Goal: Task Accomplishment & Management: Manage account settings

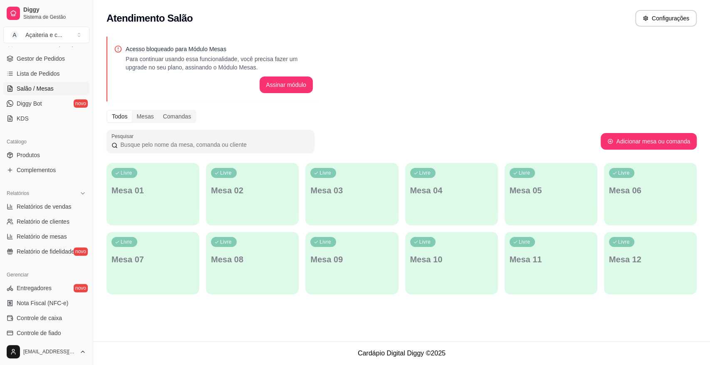
scroll to position [92, 0]
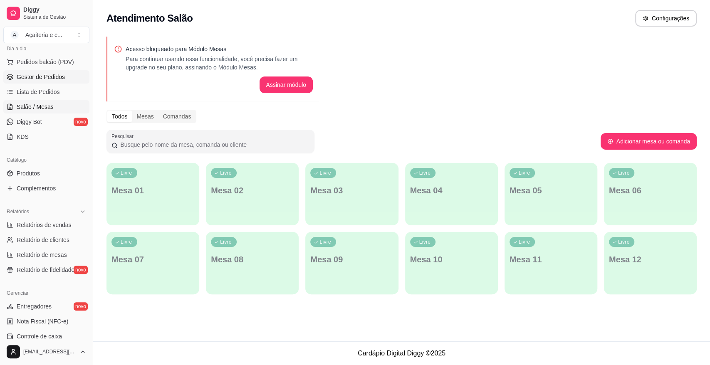
click at [75, 72] on link "Gestor de Pedidos" at bounding box center [46, 76] width 86 height 13
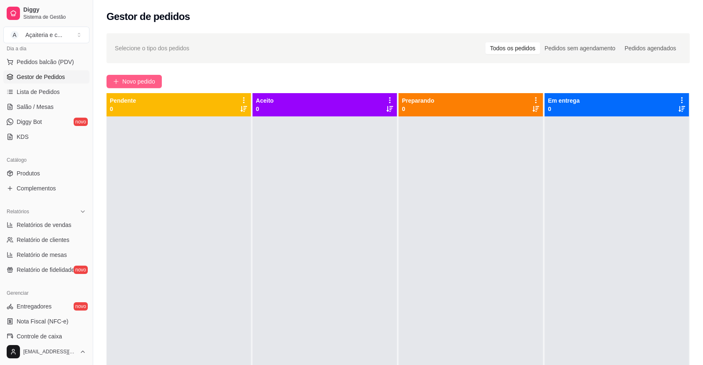
click at [114, 78] on button "Novo pedido" at bounding box center [134, 81] width 55 height 13
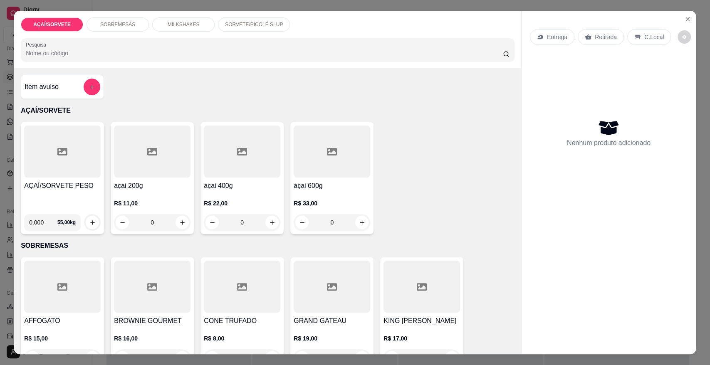
click at [84, 180] on div "AÇAÍ/SORVETE PESO 0.000 55,00 kg" at bounding box center [62, 178] width 83 height 112
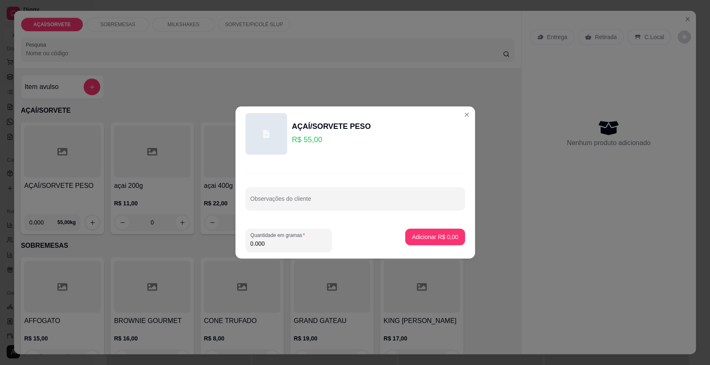
click at [267, 244] on input "0.000" at bounding box center [289, 244] width 77 height 8
type input "0.432"
click at [413, 235] on p "Adicionar R$ 23,76" at bounding box center [434, 237] width 50 height 8
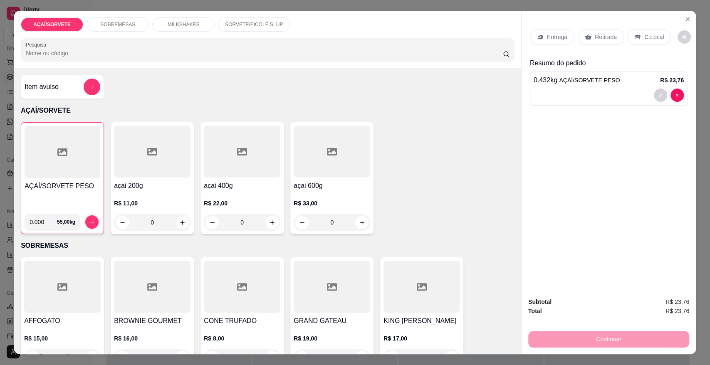
click at [47, 162] on div at bounding box center [63, 152] width 76 height 52
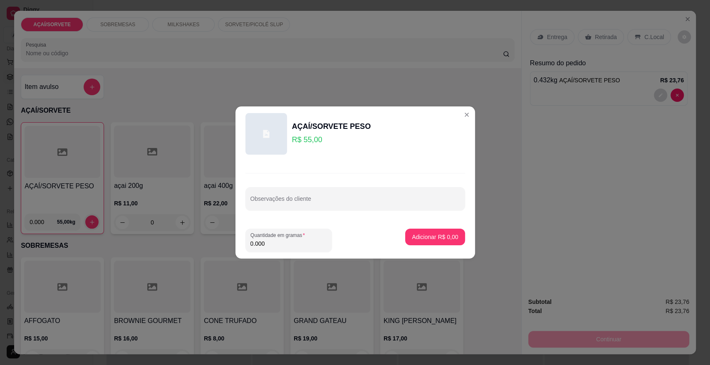
click at [263, 245] on input "0.000" at bounding box center [289, 244] width 77 height 8
type input "0.708"
click at [419, 235] on p "Adicionar R$ 38,94" at bounding box center [433, 237] width 48 height 8
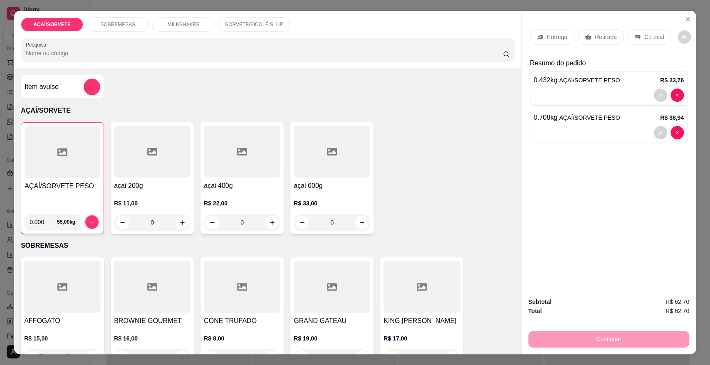
click at [606, 38] on p "Retirada" at bounding box center [606, 37] width 22 height 8
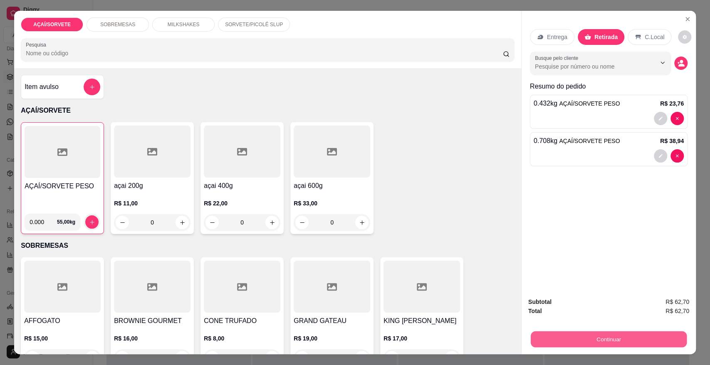
click at [623, 340] on button "Continuar" at bounding box center [609, 339] width 156 height 16
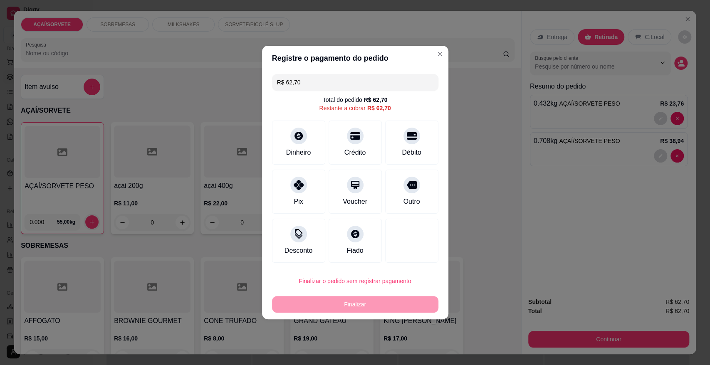
click at [327, 81] on input "R$ 62,70" at bounding box center [355, 82] width 156 height 17
click at [285, 125] on div "Dinheiro" at bounding box center [298, 141] width 59 height 49
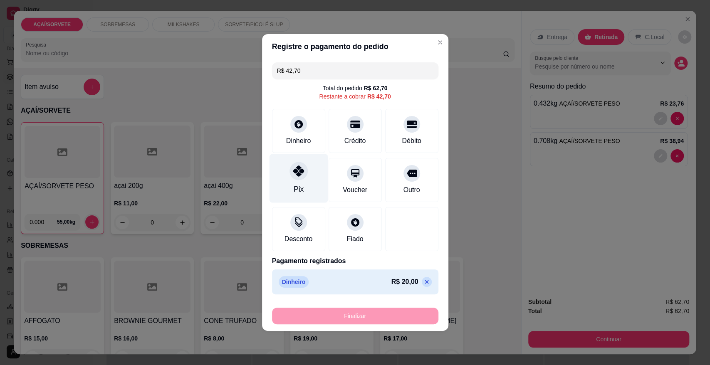
click at [288, 166] on div "Pix" at bounding box center [298, 178] width 59 height 49
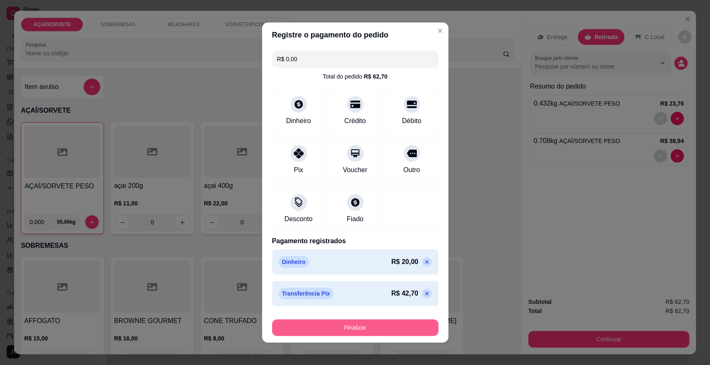
click at [342, 330] on button "Finalizar" at bounding box center [355, 328] width 166 height 17
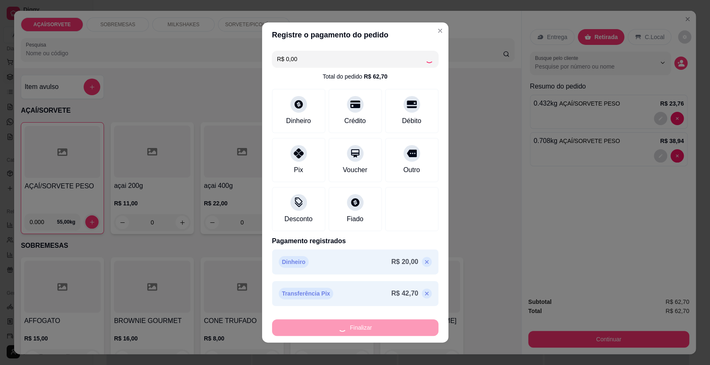
type input "-R$ 62,70"
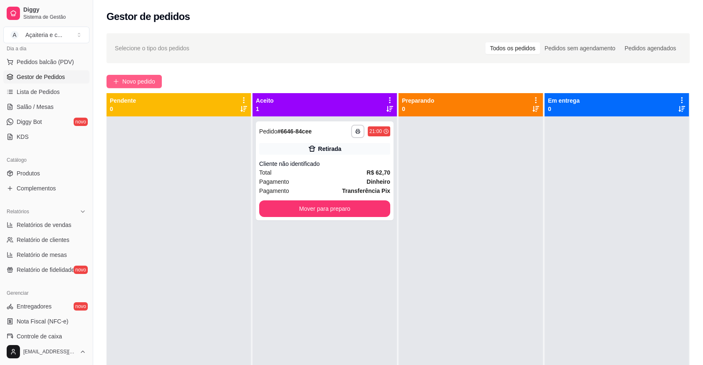
click at [141, 83] on span "Novo pedido" at bounding box center [138, 81] width 33 height 9
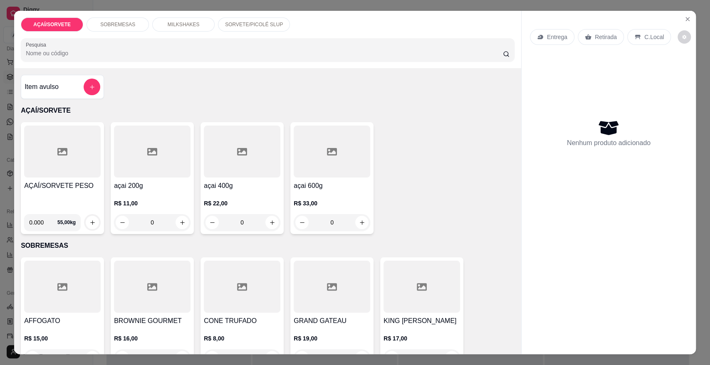
click at [81, 149] on div at bounding box center [62, 152] width 77 height 52
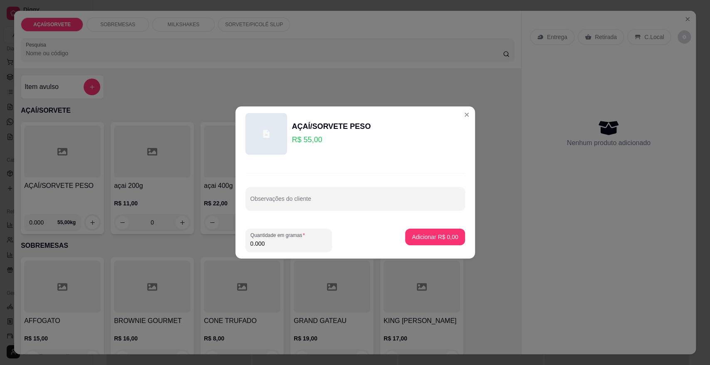
click at [287, 240] on input "0.000" at bounding box center [289, 244] width 77 height 8
type input "0.246"
click at [430, 233] on p "Adicionar R$ 13,53" at bounding box center [433, 237] width 48 height 8
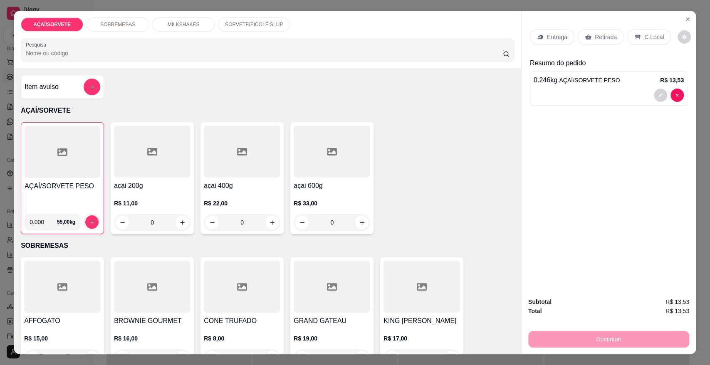
click at [651, 40] on p "C.Local" at bounding box center [655, 37] width 20 height 8
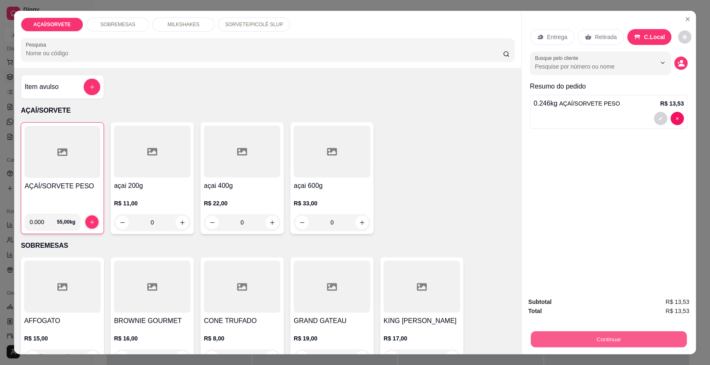
click at [657, 333] on button "Continuar" at bounding box center [609, 339] width 156 height 16
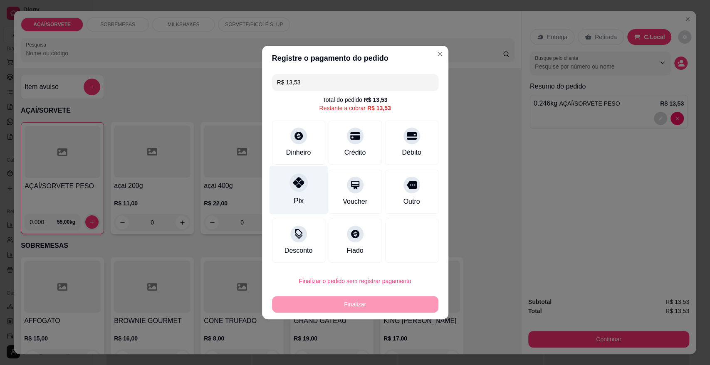
click at [284, 187] on div "Pix" at bounding box center [298, 190] width 59 height 49
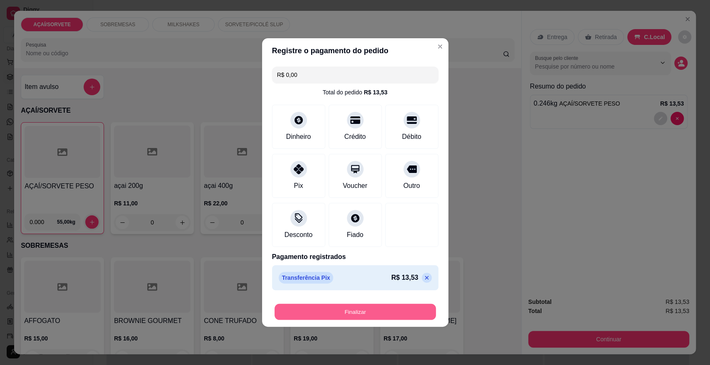
click at [333, 312] on button "Finalizar" at bounding box center [355, 312] width 161 height 16
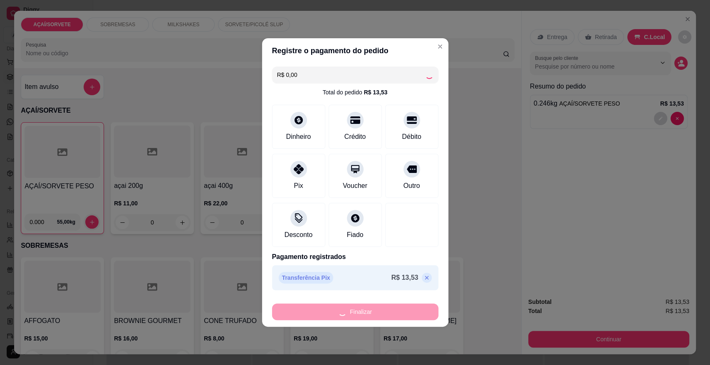
type input "-R$ 13,53"
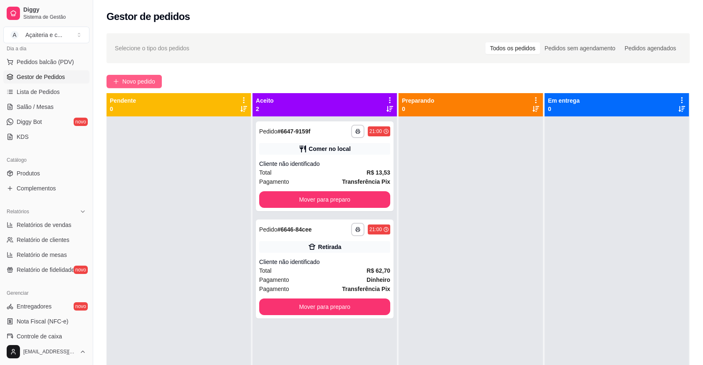
click at [145, 83] on span "Novo pedido" at bounding box center [138, 81] width 33 height 9
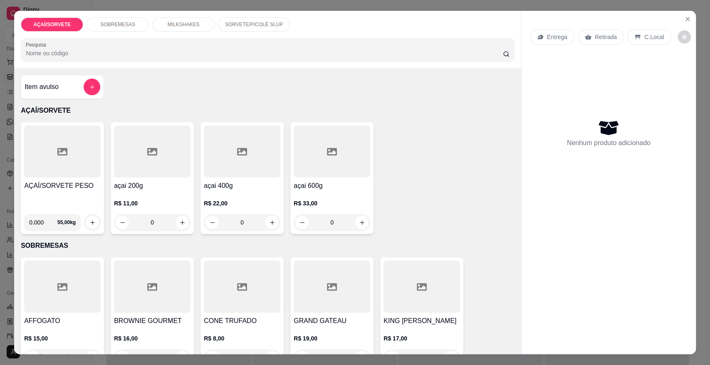
click at [132, 26] on div "SOBREMESAS" at bounding box center [118, 24] width 62 height 14
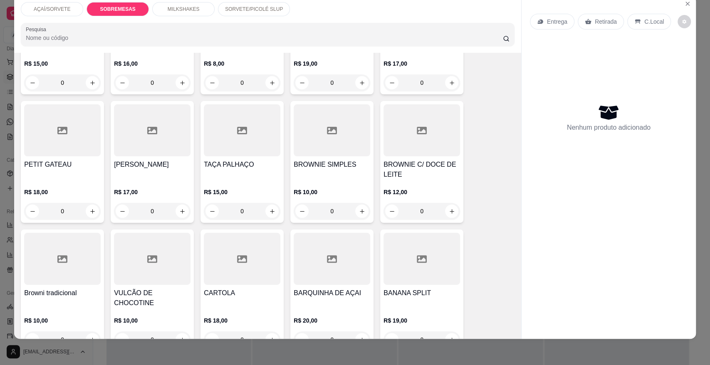
scroll to position [283, 0]
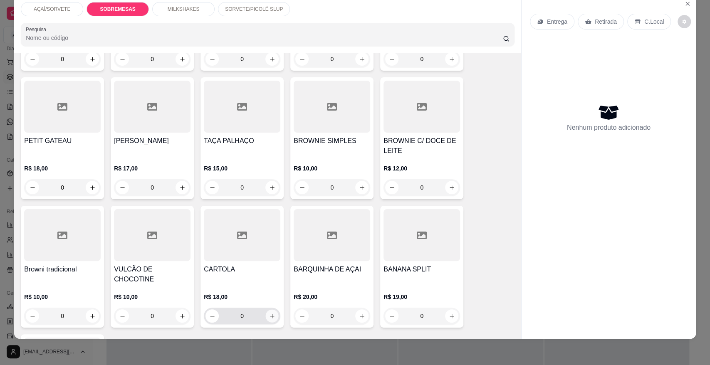
click at [266, 310] on button "increase-product-quantity" at bounding box center [272, 316] width 13 height 13
type input "1"
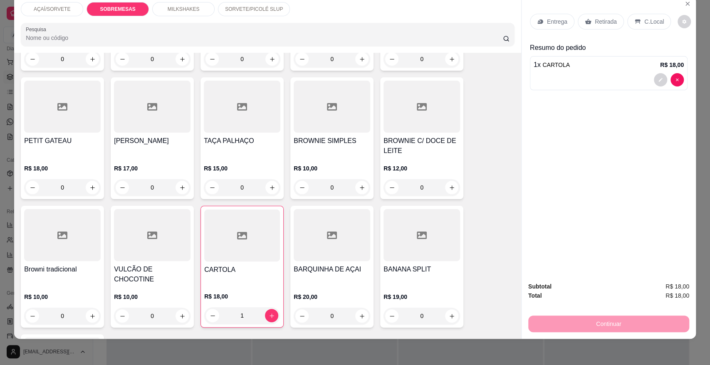
click at [600, 23] on p "Retirada" at bounding box center [606, 21] width 22 height 8
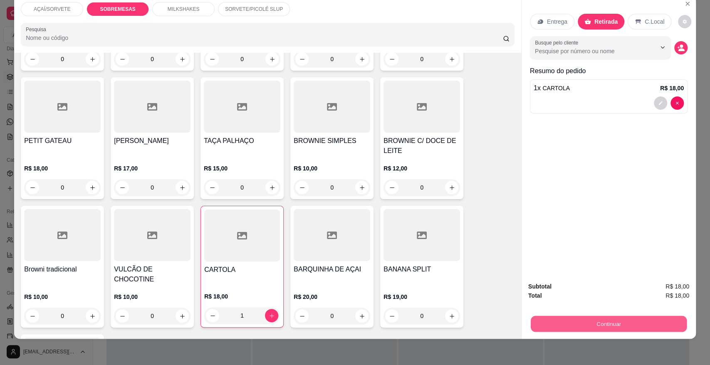
click at [646, 328] on button "Continuar" at bounding box center [609, 324] width 156 height 16
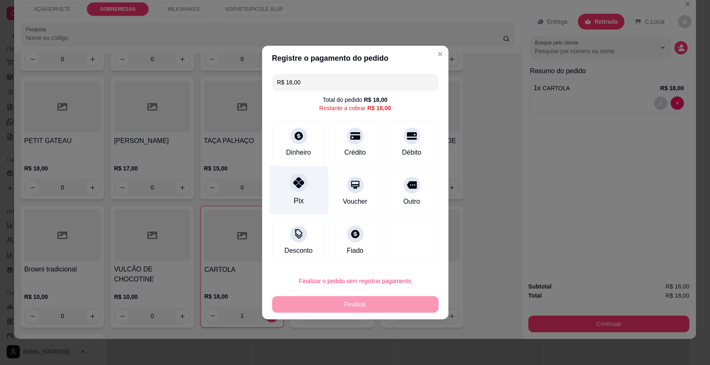
click at [302, 193] on div "Pix" at bounding box center [298, 190] width 59 height 49
type input "R$ 0,00"
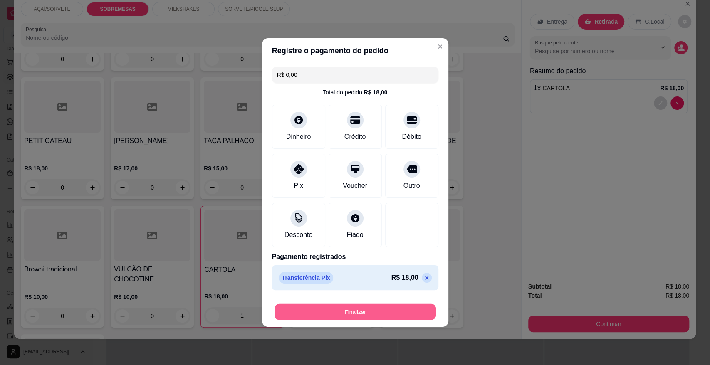
click at [346, 307] on button "Finalizar" at bounding box center [355, 312] width 161 height 16
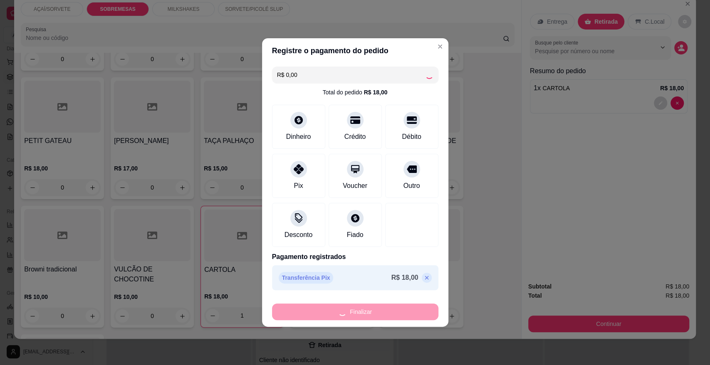
type input "0"
type input "-R$ 18,00"
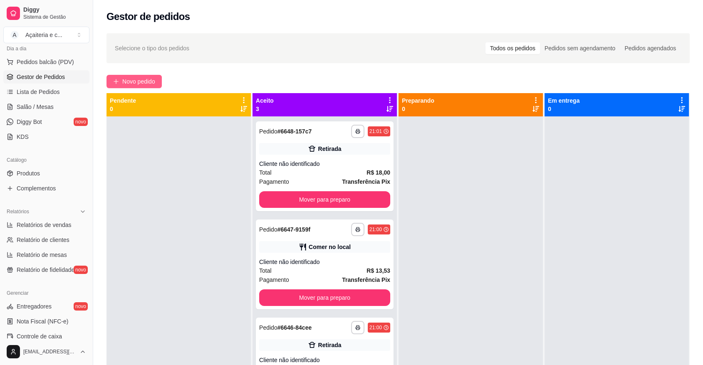
click at [134, 82] on span "Novo pedido" at bounding box center [138, 81] width 33 height 9
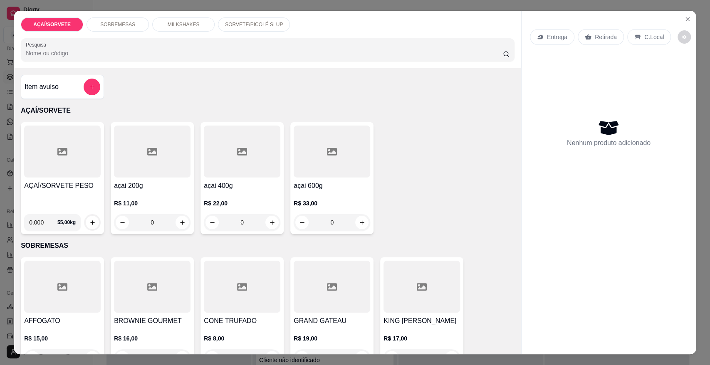
click at [72, 174] on div at bounding box center [62, 152] width 77 height 52
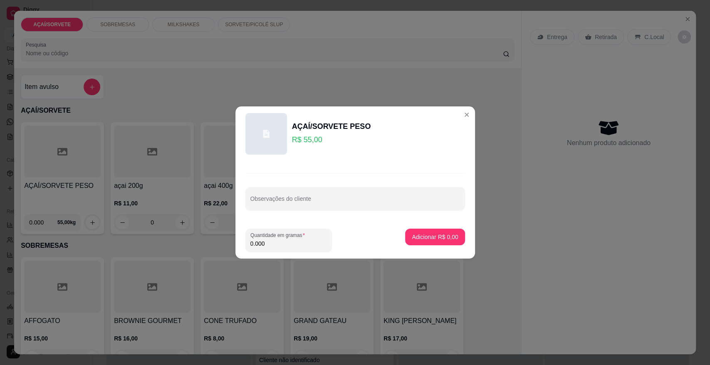
click at [266, 240] on input "0.000" at bounding box center [289, 244] width 77 height 8
type input "0.216"
click at [403, 236] on button "Adicionar R$ 11,88" at bounding box center [433, 237] width 61 height 16
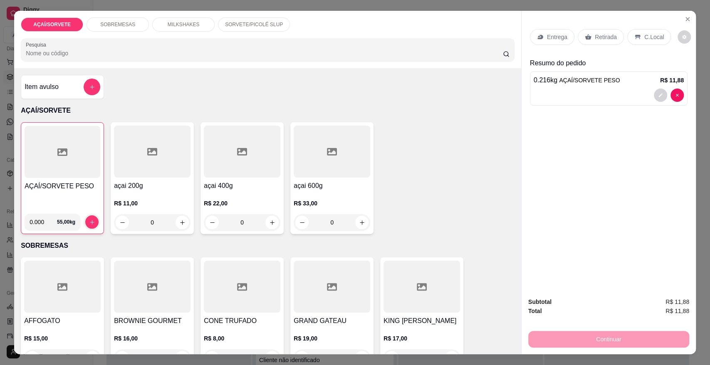
click at [42, 149] on div at bounding box center [63, 152] width 76 height 52
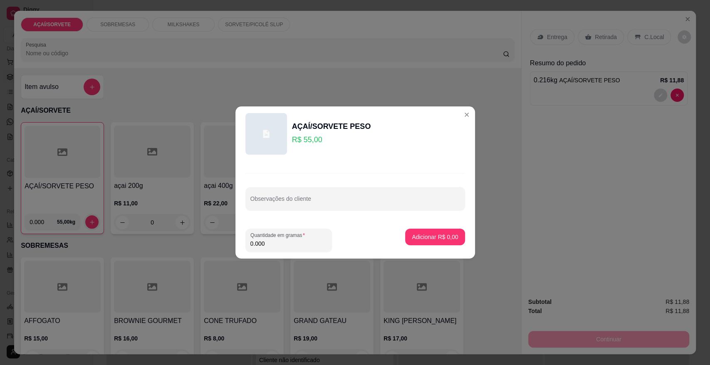
click at [265, 243] on input "0.000" at bounding box center [289, 244] width 77 height 8
type input "0.098"
click at [413, 233] on p "Adicionar R$ 5,39" at bounding box center [435, 237] width 45 height 8
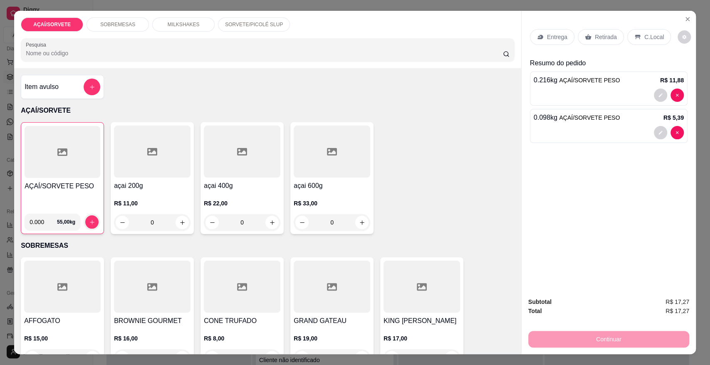
click at [229, 25] on p "SORVETE/PICOLÉ SLUP" at bounding box center [254, 24] width 58 height 7
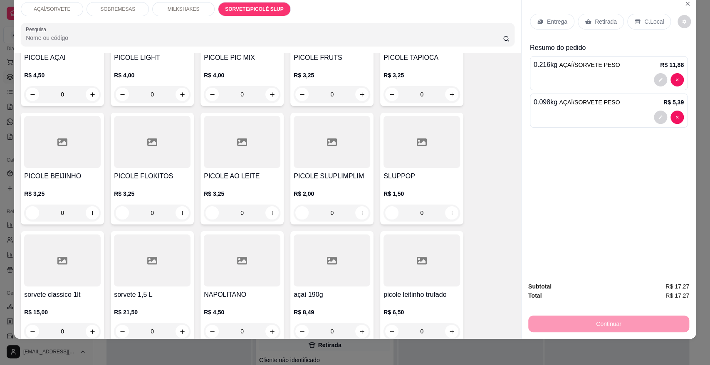
scroll to position [1298, 0]
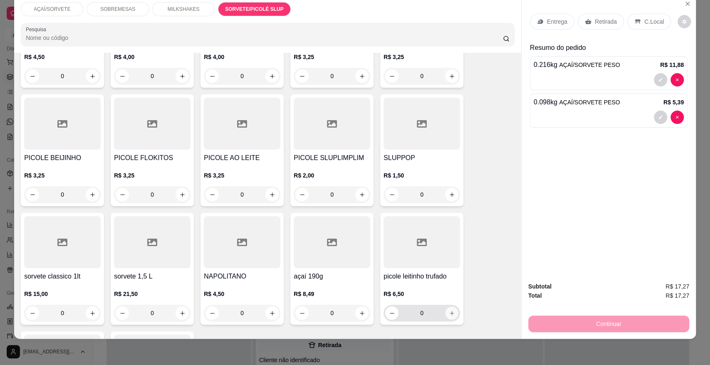
click at [449, 310] on icon "increase-product-quantity" at bounding box center [452, 313] width 6 height 6
type input "1"
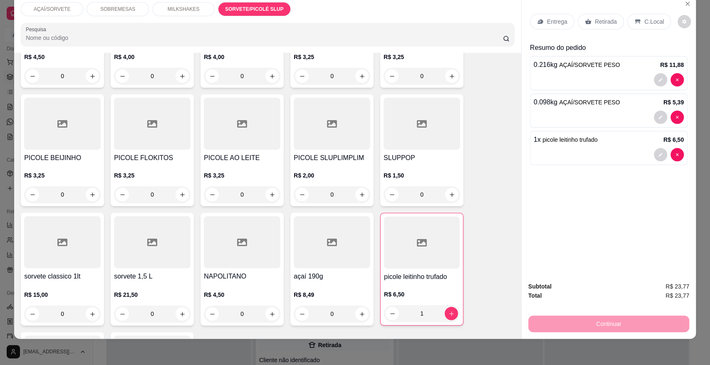
click at [635, 22] on icon at bounding box center [638, 21] width 7 height 7
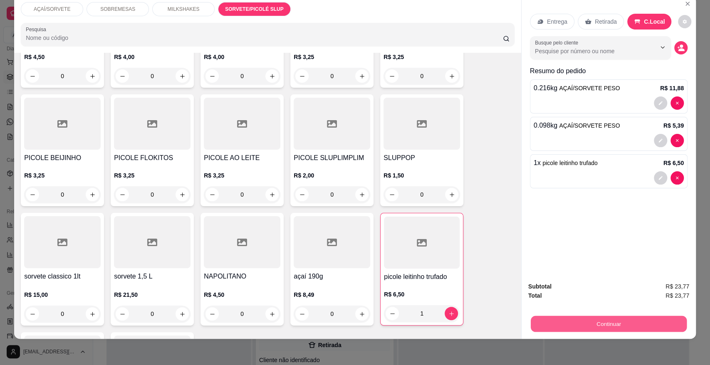
click at [635, 322] on button "Continuar" at bounding box center [609, 324] width 156 height 16
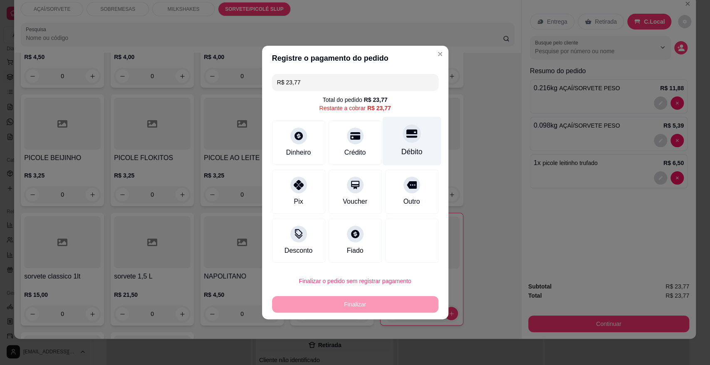
click at [405, 151] on div "Débito" at bounding box center [411, 151] width 21 height 11
type input "R$ 0,00"
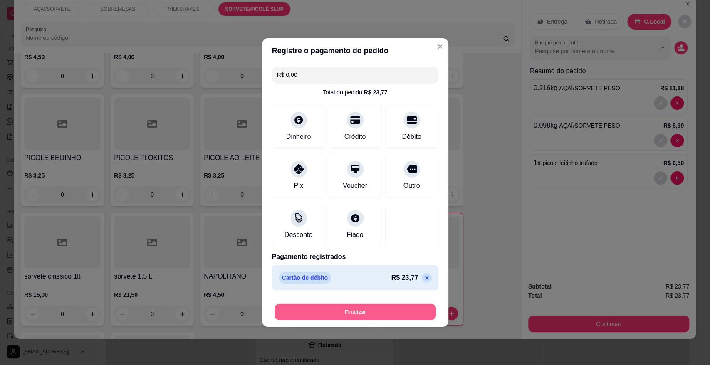
click at [383, 306] on button "Finalizar" at bounding box center [355, 312] width 161 height 16
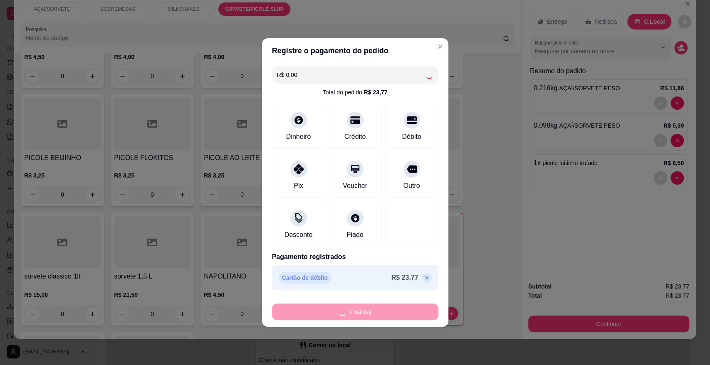
type input "0"
type input "-R$ 23,77"
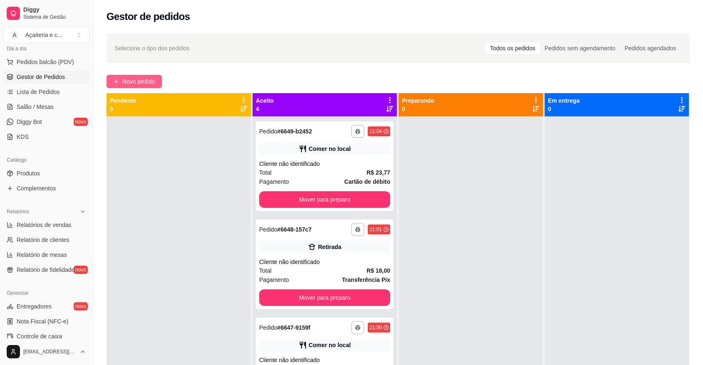
click at [144, 86] on button "Novo pedido" at bounding box center [134, 81] width 55 height 13
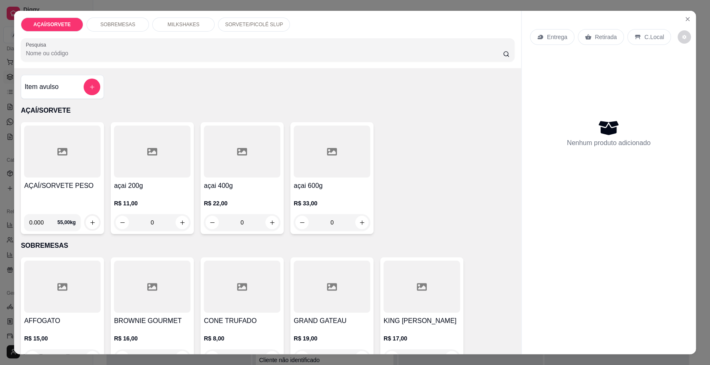
click at [76, 173] on div at bounding box center [62, 152] width 77 height 52
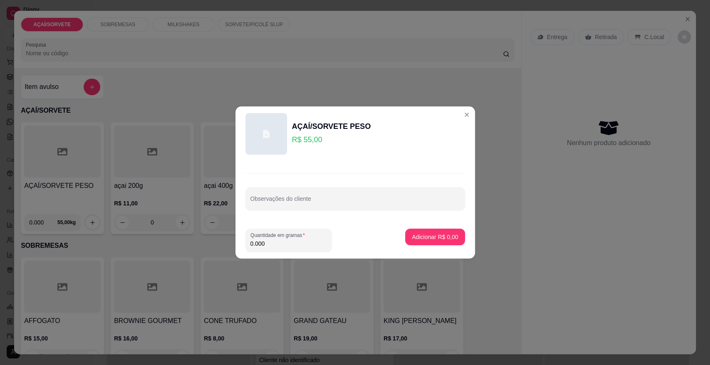
click at [265, 240] on input "0.000" at bounding box center [289, 244] width 77 height 8
type input "0.274"
click at [403, 231] on button "Adicionar R$ 15,07" at bounding box center [433, 237] width 61 height 16
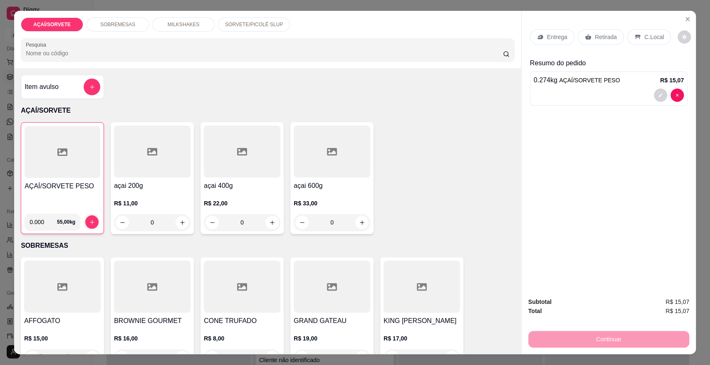
click at [649, 35] on p "C.Local" at bounding box center [655, 37] width 20 height 8
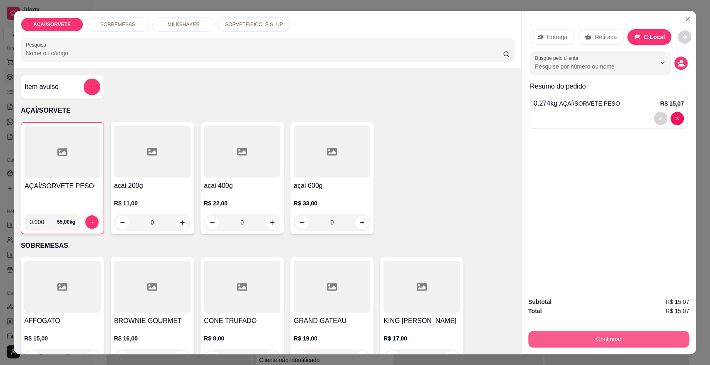
click at [625, 344] on button "Continuar" at bounding box center [608, 339] width 161 height 17
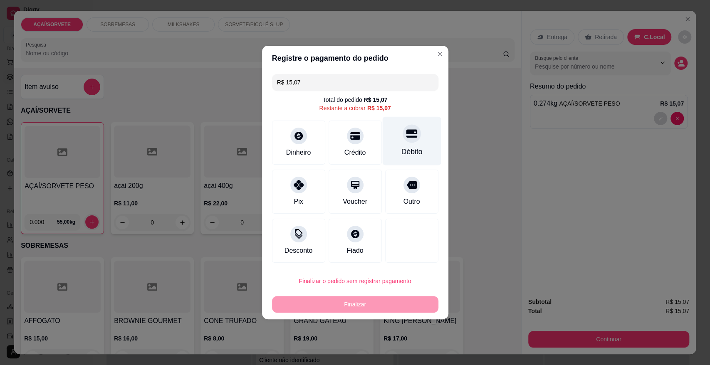
click at [403, 135] on div at bounding box center [412, 133] width 18 height 18
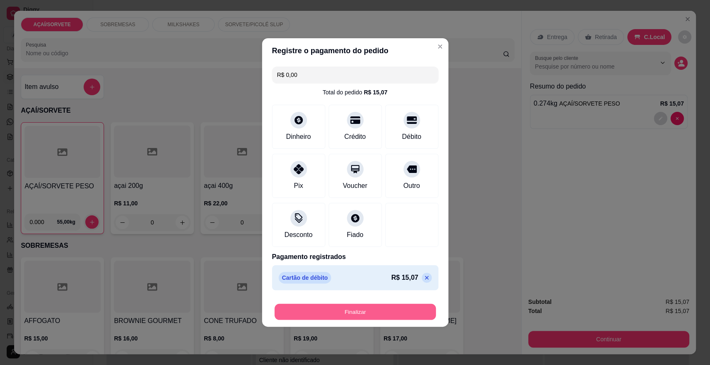
click at [389, 313] on button "Finalizar" at bounding box center [355, 312] width 161 height 16
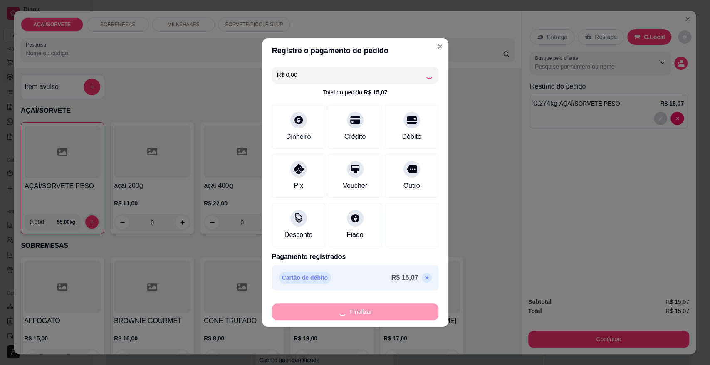
type input "-R$ 15,07"
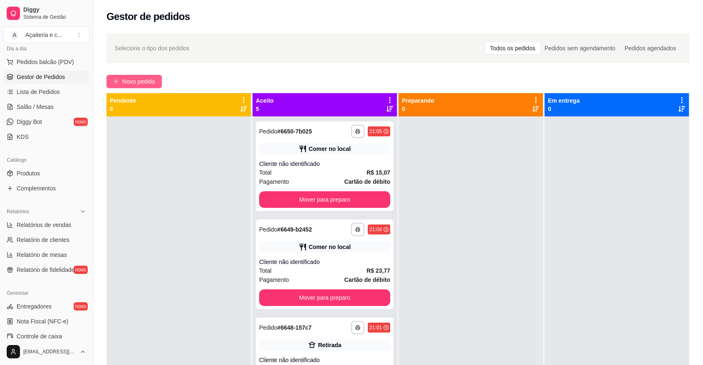
click at [155, 79] on span "Novo pedido" at bounding box center [138, 81] width 33 height 9
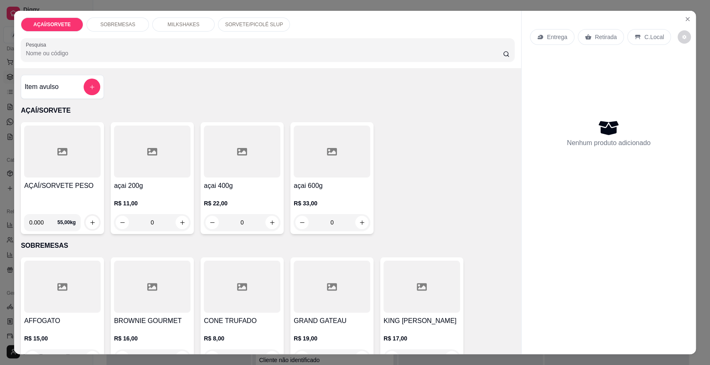
click at [45, 151] on div at bounding box center [62, 152] width 77 height 52
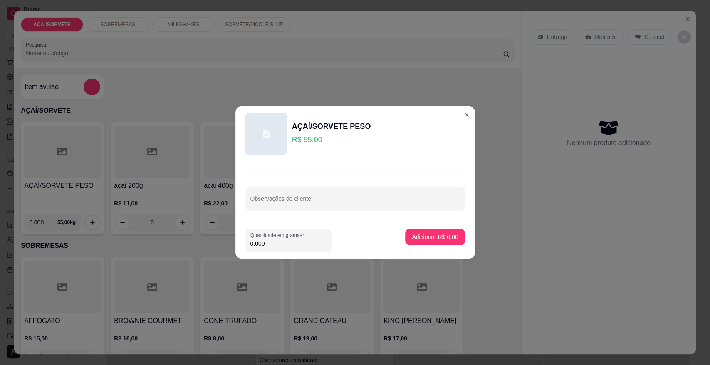
click at [270, 247] on input "0.000" at bounding box center [289, 244] width 77 height 8
type input "0.074"
click at [413, 240] on p "Adicionar R$ 4,07" at bounding box center [435, 237] width 45 height 8
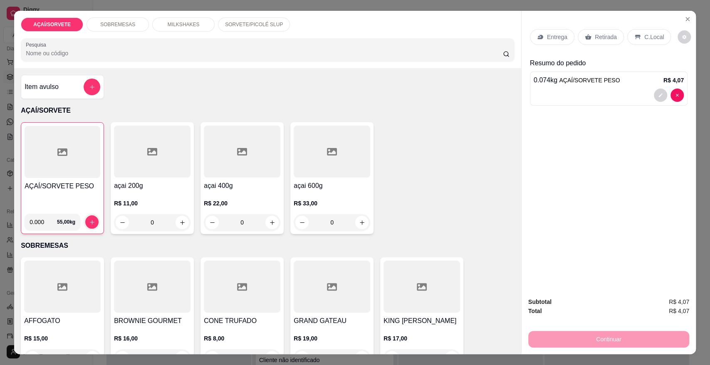
click at [26, 174] on div at bounding box center [63, 152] width 76 height 52
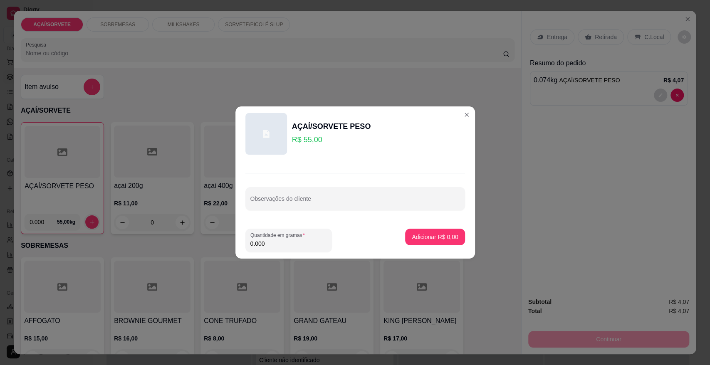
click at [270, 243] on input "0.000" at bounding box center [289, 244] width 77 height 8
type input "0.582"
click at [441, 234] on p "Adicionar R$ 32,01" at bounding box center [433, 237] width 48 height 8
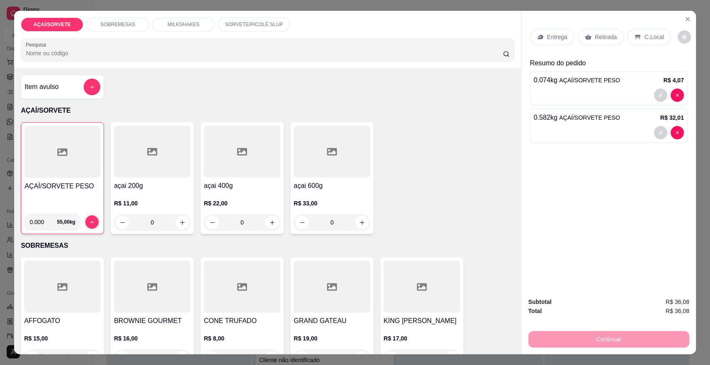
click at [83, 183] on h4 "AÇAÍ/SORVETE PESO" at bounding box center [63, 186] width 76 height 10
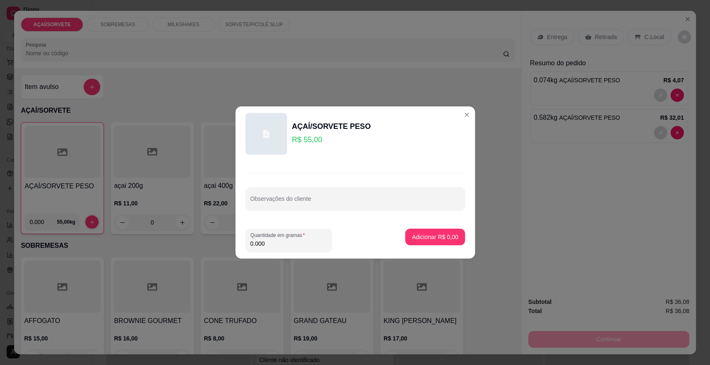
click at [268, 241] on input "0.000" at bounding box center [289, 244] width 77 height 8
type input "0.484"
click at [420, 240] on p "Adicionar R$ 26,62" at bounding box center [433, 237] width 48 height 8
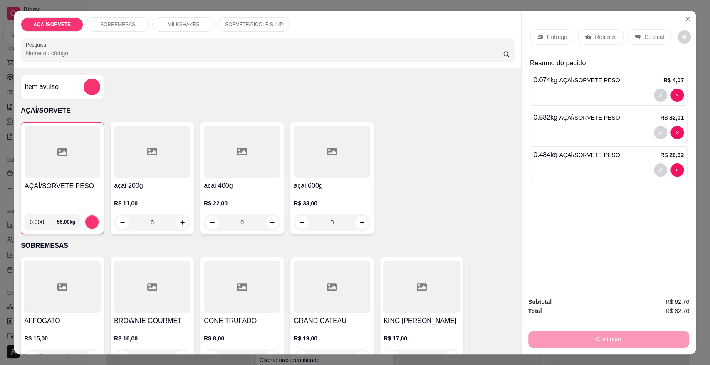
click at [635, 38] on icon at bounding box center [638, 37] width 7 height 7
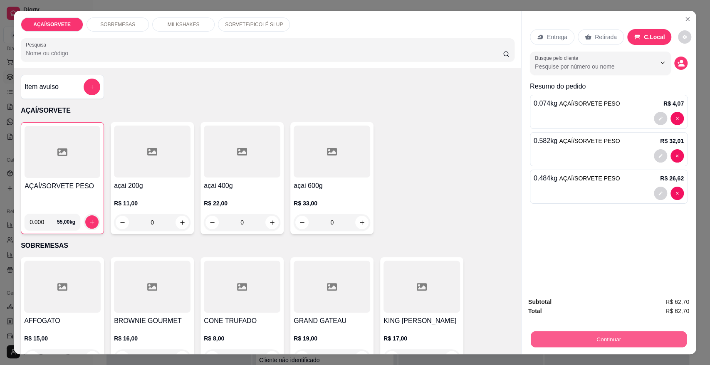
click at [602, 343] on button "Continuar" at bounding box center [609, 339] width 156 height 16
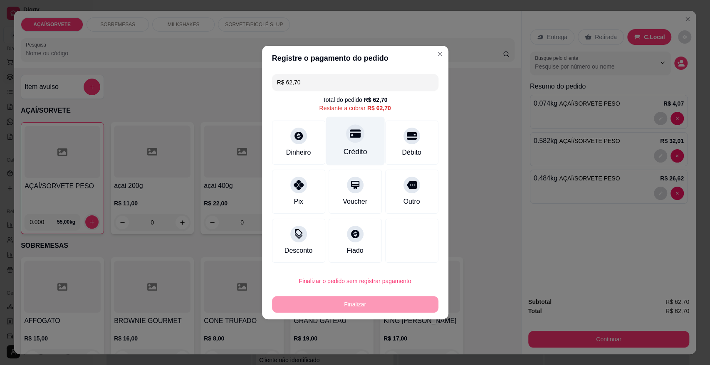
click at [360, 134] on div at bounding box center [355, 133] width 18 height 18
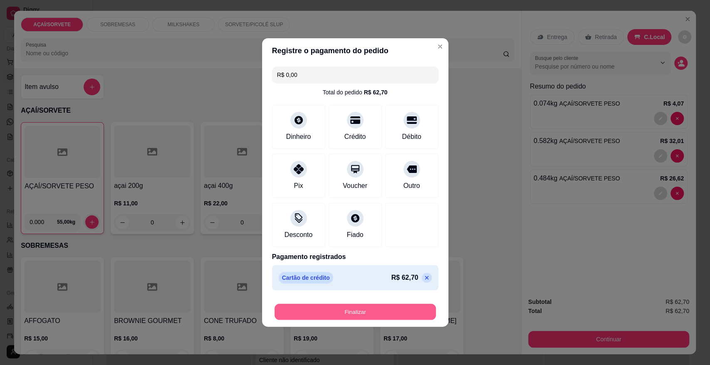
click at [370, 308] on button "Finalizar" at bounding box center [355, 312] width 161 height 16
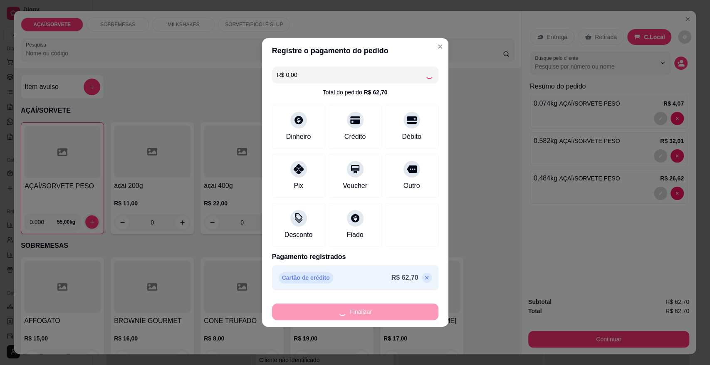
type input "-R$ 62,70"
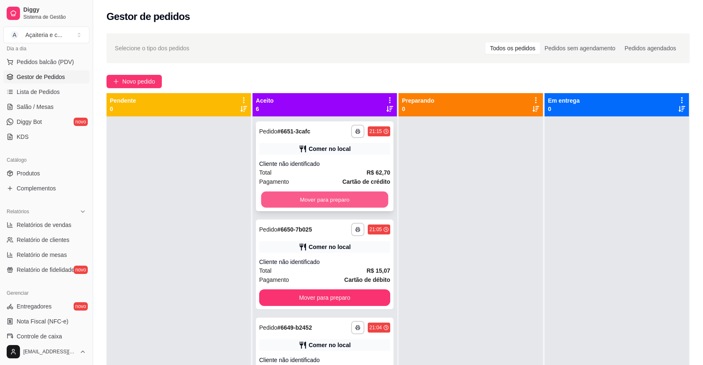
click at [271, 200] on button "Mover para preparo" at bounding box center [324, 200] width 127 height 16
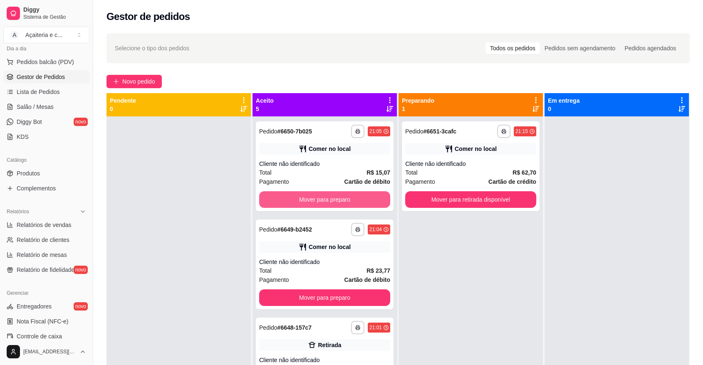
click at [271, 200] on button "Mover para preparo" at bounding box center [324, 199] width 131 height 17
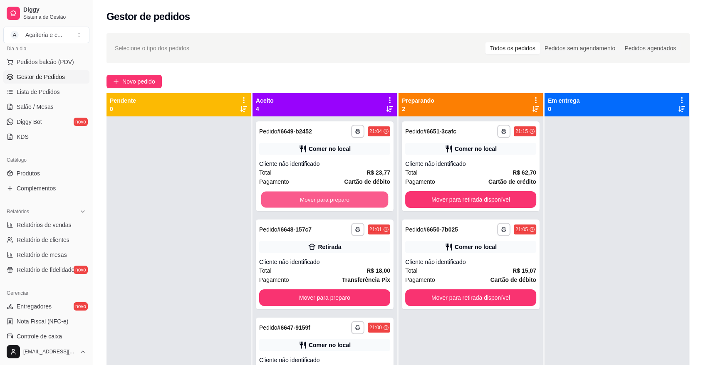
click at [271, 200] on button "Mover para preparo" at bounding box center [324, 200] width 127 height 16
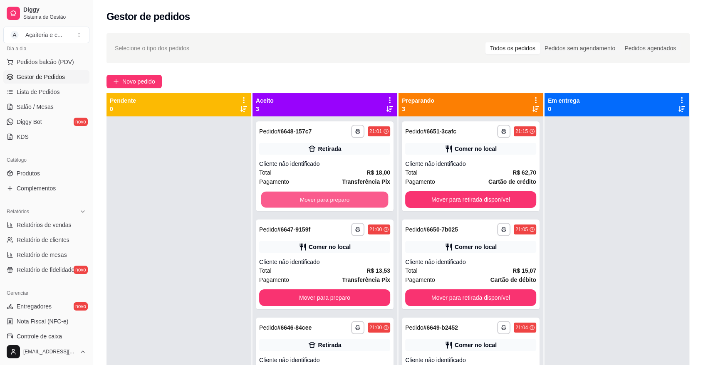
click at [271, 200] on button "Mover para preparo" at bounding box center [324, 200] width 127 height 16
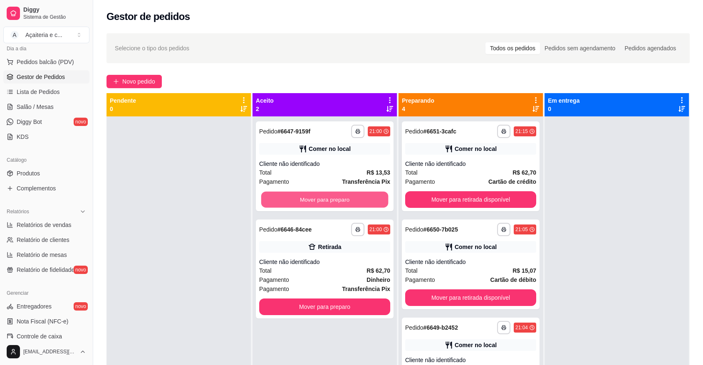
click at [271, 200] on button "Mover para preparo" at bounding box center [324, 200] width 127 height 16
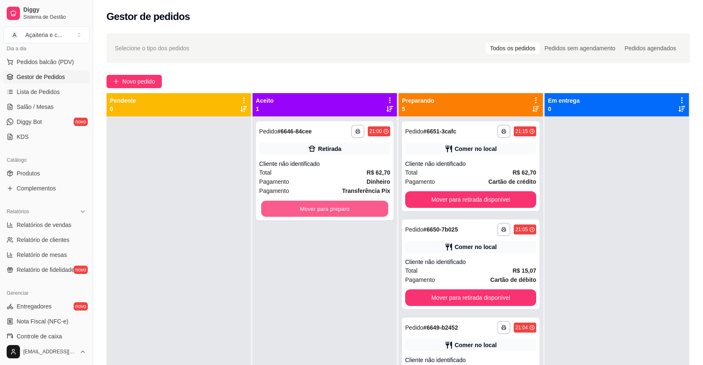
click at [271, 201] on div "Mover para preparo" at bounding box center [324, 209] width 131 height 17
click at [325, 209] on button "Mover para preparo" at bounding box center [324, 209] width 127 height 16
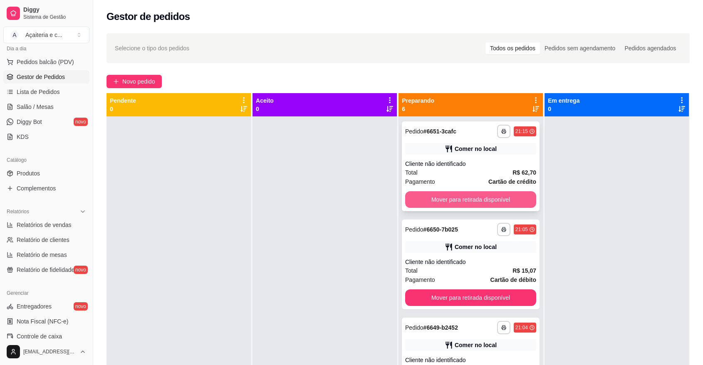
click at [428, 195] on button "Mover para retirada disponível" at bounding box center [470, 199] width 131 height 17
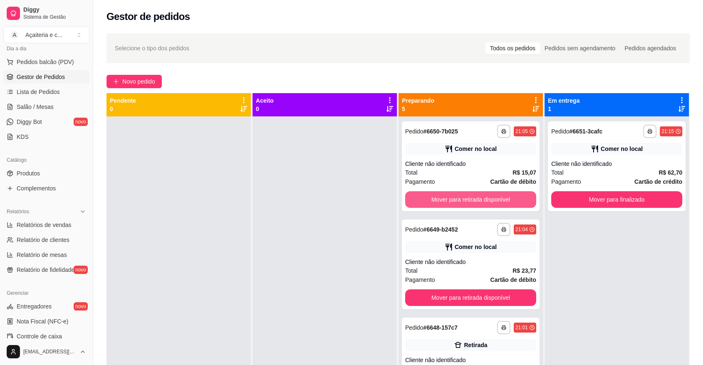
click at [428, 195] on button "Mover para retirada disponível" at bounding box center [470, 199] width 131 height 17
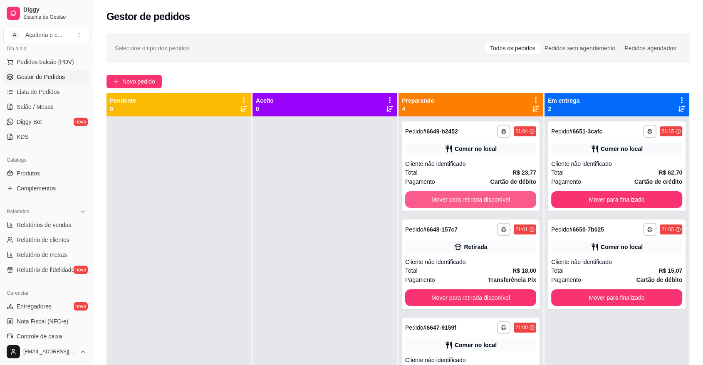
click at [428, 195] on button "Mover para retirada disponível" at bounding box center [470, 199] width 131 height 17
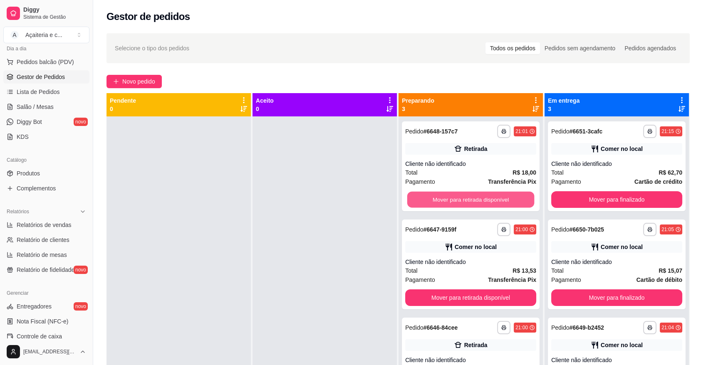
click at [428, 195] on button "Mover para retirada disponível" at bounding box center [470, 200] width 127 height 16
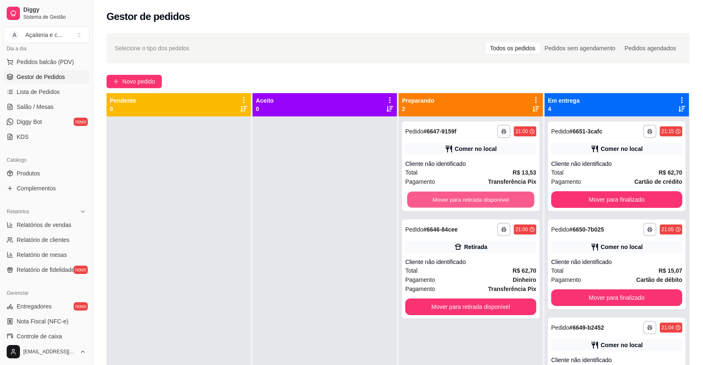
click at [428, 195] on button "Mover para retirada disponível" at bounding box center [470, 200] width 127 height 16
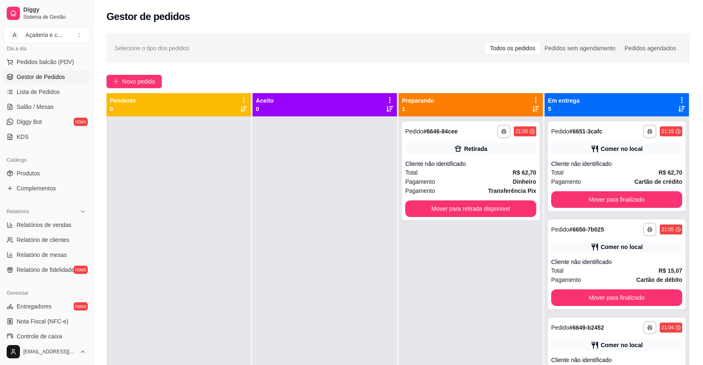
click at [428, 195] on span "Pagamento" at bounding box center [420, 190] width 30 height 9
click at [481, 218] on div "**********" at bounding box center [471, 171] width 138 height 99
click at [504, 214] on button "Mover para retirada disponível" at bounding box center [470, 209] width 127 height 16
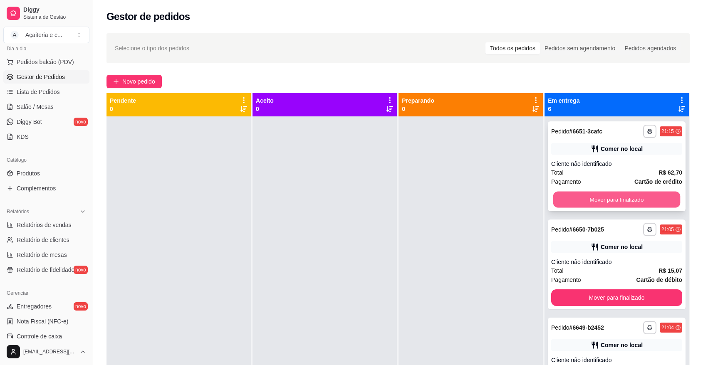
click at [563, 201] on button "Mover para finalizado" at bounding box center [616, 200] width 127 height 16
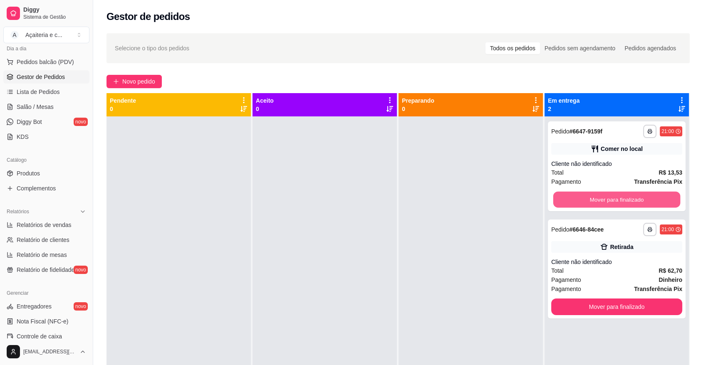
click at [563, 201] on button "Mover para finalizado" at bounding box center [616, 200] width 127 height 16
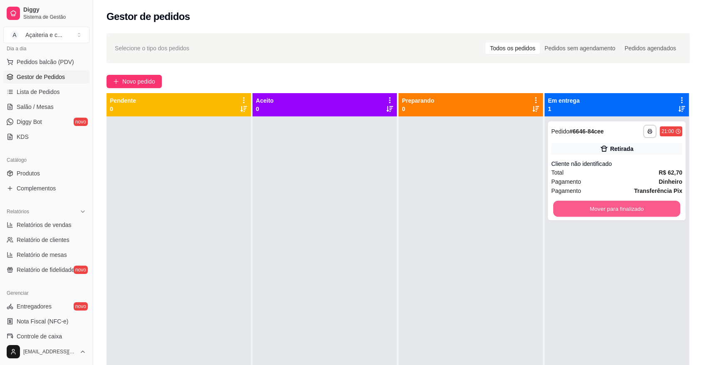
click at [563, 201] on button "Mover para finalizado" at bounding box center [616, 209] width 127 height 16
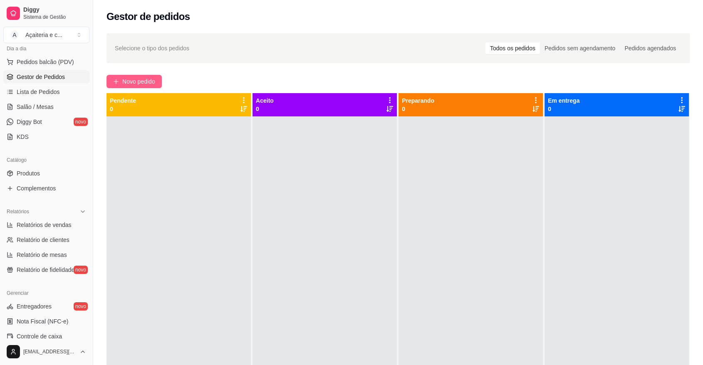
click at [146, 82] on span "Novo pedido" at bounding box center [138, 81] width 33 height 9
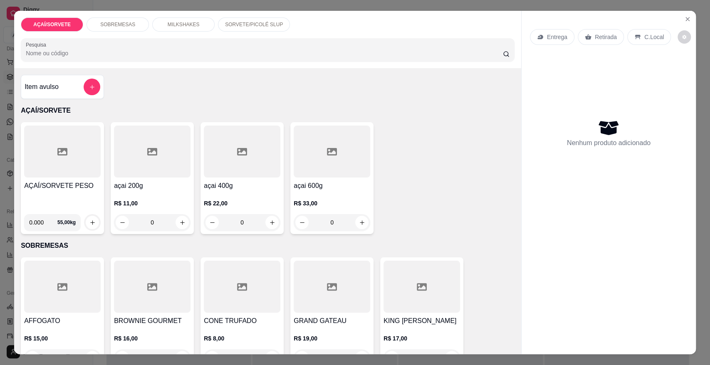
click at [41, 194] on div "AÇAÍ/SORVETE PESO" at bounding box center [62, 194] width 77 height 27
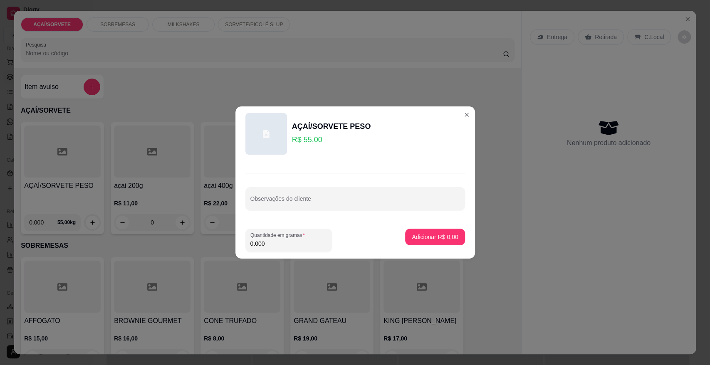
click at [263, 244] on input "0.000" at bounding box center [289, 244] width 77 height 8
type input "0.314"
click at [423, 240] on p "Adicionar R$ 17,27" at bounding box center [433, 237] width 48 height 8
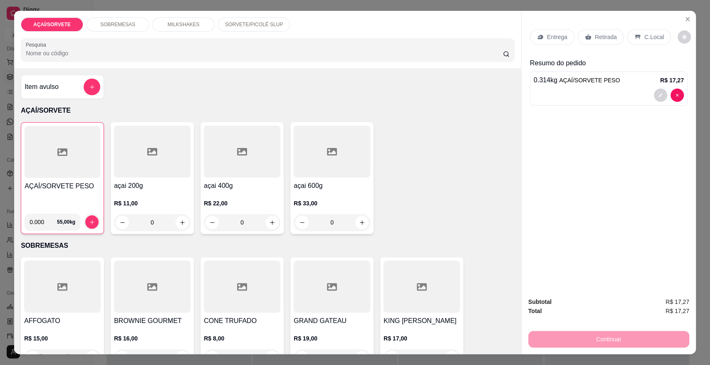
click at [69, 178] on div at bounding box center [63, 152] width 76 height 52
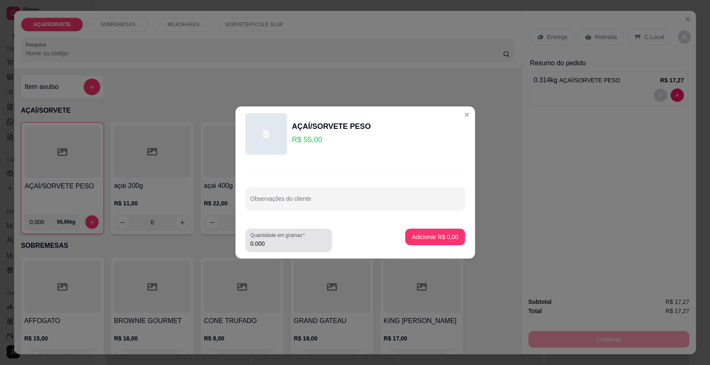
click at [266, 238] on label "Quantidade em gramas" at bounding box center [279, 235] width 57 height 7
click at [266, 240] on input "0.000" at bounding box center [289, 244] width 77 height 8
type input "0.152"
click at [417, 238] on p "Adicionar R$ 8,36" at bounding box center [435, 237] width 46 height 8
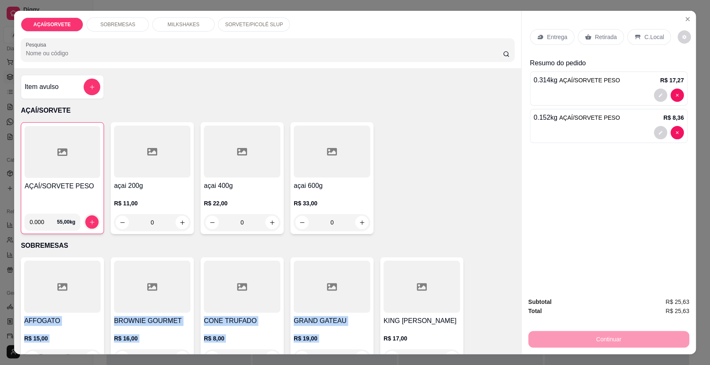
drag, startPoint x: 417, startPoint y: 238, endPoint x: 471, endPoint y: 363, distance: 136.6
click at [471, 363] on div "AÇAÍ/SORVETE SOBREMESAS MILKSHAKES SORVETE/PICOLÉ SLUP Pesquisa Item avulso AÇA…" at bounding box center [355, 182] width 710 height 365
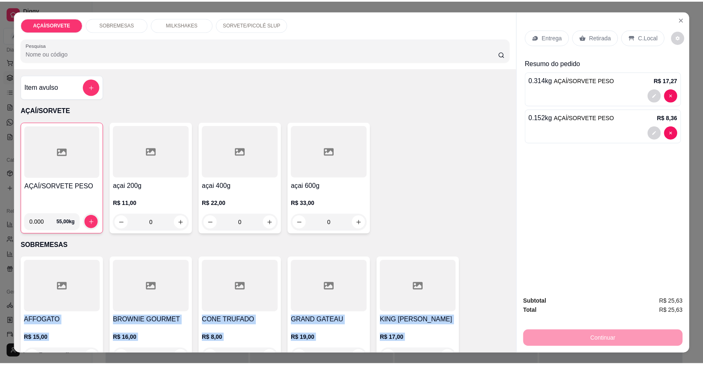
scroll to position [21, 0]
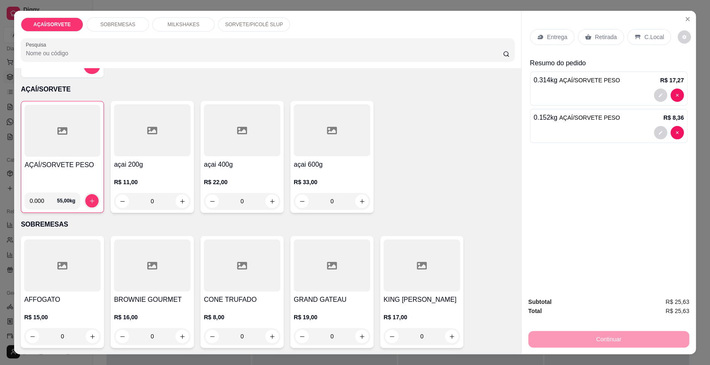
click at [467, 163] on div "AÇAÍ/SORVETE PESO 0.000 55,00 kg açai 200g R$ 11,00 0 açai 400g R$ 22,00 0 açai…" at bounding box center [268, 157] width 494 height 112
click at [44, 144] on div at bounding box center [63, 131] width 76 height 52
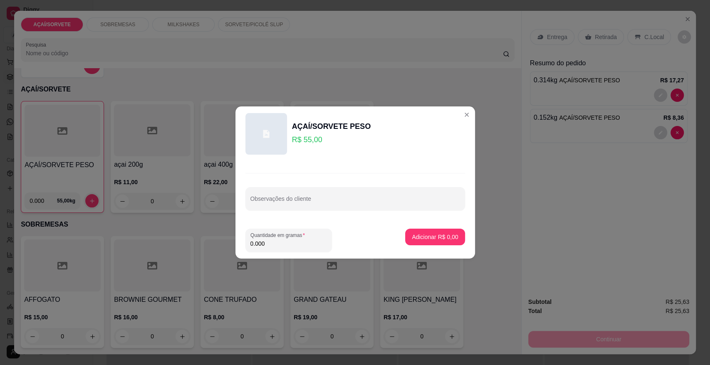
click at [272, 240] on input "0.000" at bounding box center [289, 244] width 77 height 8
type input "0.240"
click at [430, 231] on button "Adicionar R$ 13,20" at bounding box center [433, 237] width 61 height 16
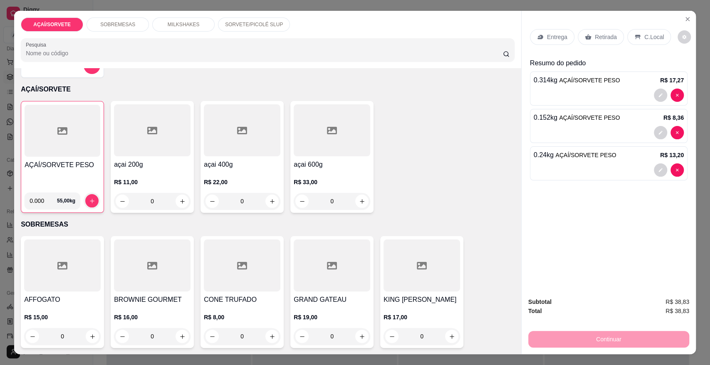
click at [75, 148] on div at bounding box center [63, 131] width 76 height 52
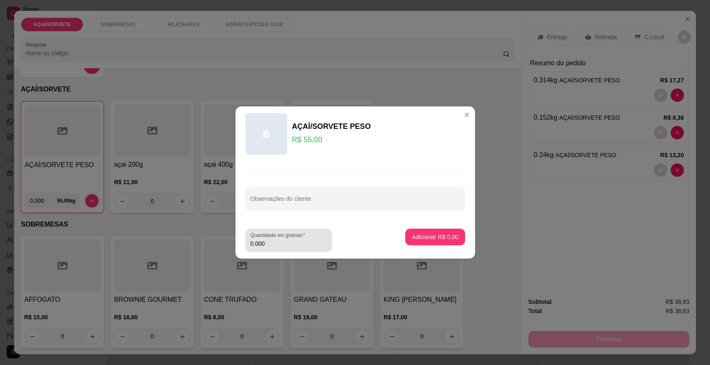
click at [263, 236] on label "Quantidade em gramas" at bounding box center [279, 235] width 57 height 7
click at [263, 240] on input "0.000" at bounding box center [289, 244] width 77 height 8
type input "0.130"
click at [413, 237] on p "Adicionar R$ 7,15" at bounding box center [435, 237] width 45 height 8
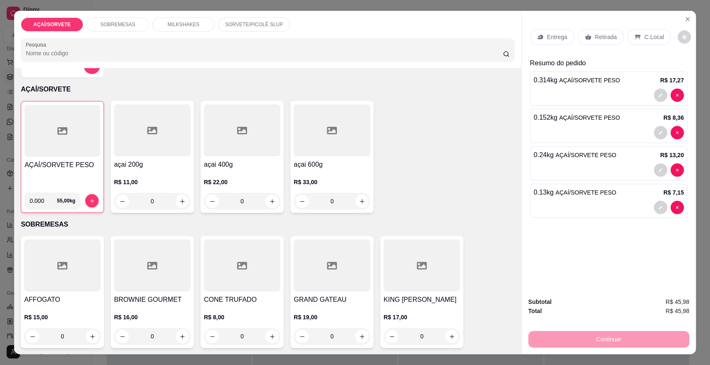
click at [651, 40] on p "C.Local" at bounding box center [655, 37] width 20 height 8
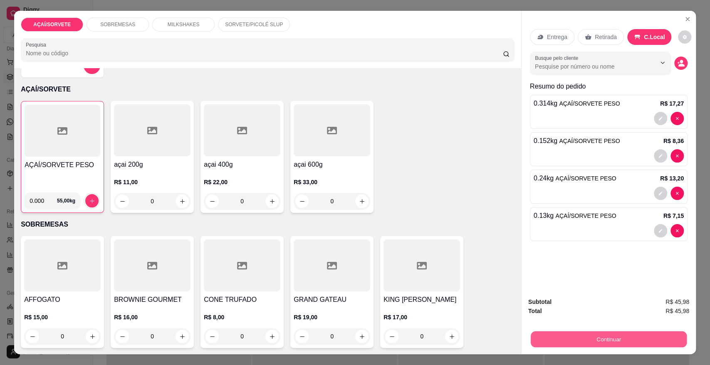
click at [650, 340] on button "Continuar" at bounding box center [609, 339] width 156 height 16
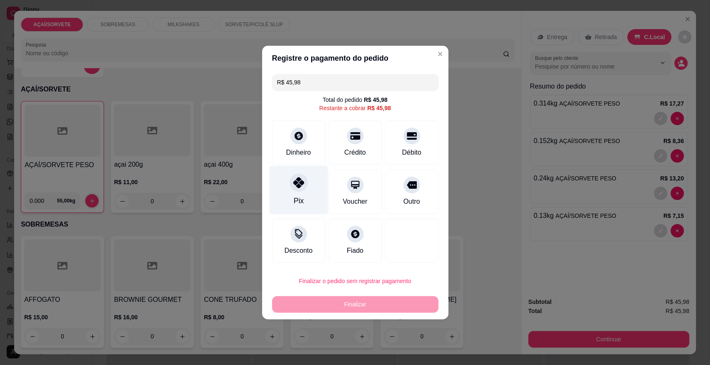
click at [307, 177] on div "Pix" at bounding box center [298, 190] width 59 height 49
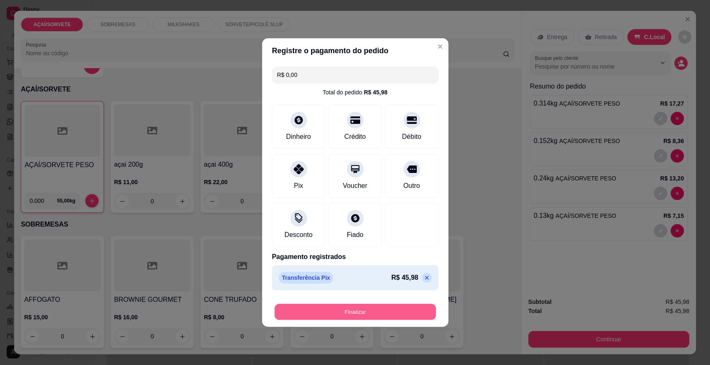
click at [331, 308] on button "Finalizar" at bounding box center [355, 312] width 161 height 16
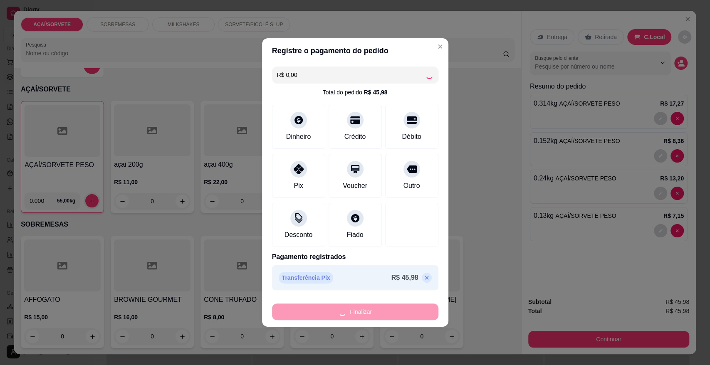
type input "-R$ 45,98"
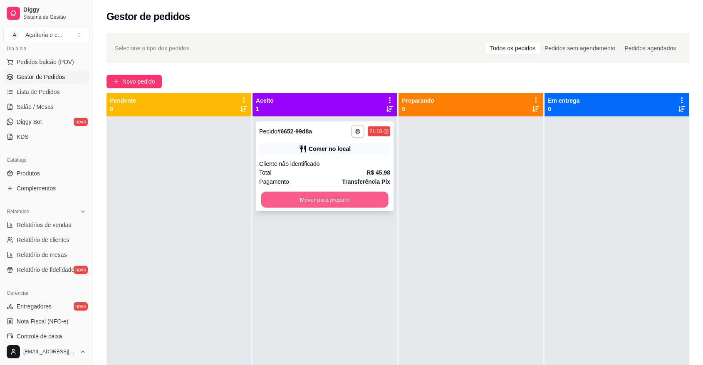
click at [305, 197] on button "Mover para preparo" at bounding box center [324, 200] width 127 height 16
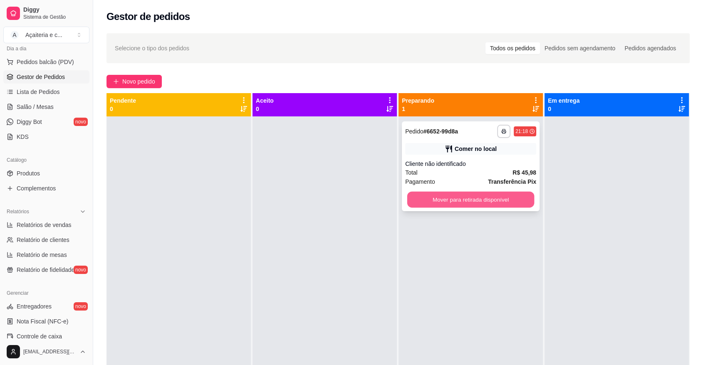
click at [422, 196] on button "Mover para retirada disponível" at bounding box center [470, 200] width 127 height 16
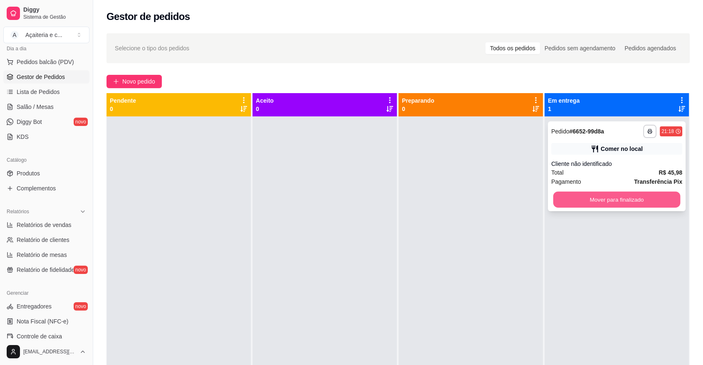
click at [562, 198] on button "Mover para finalizado" at bounding box center [616, 200] width 127 height 16
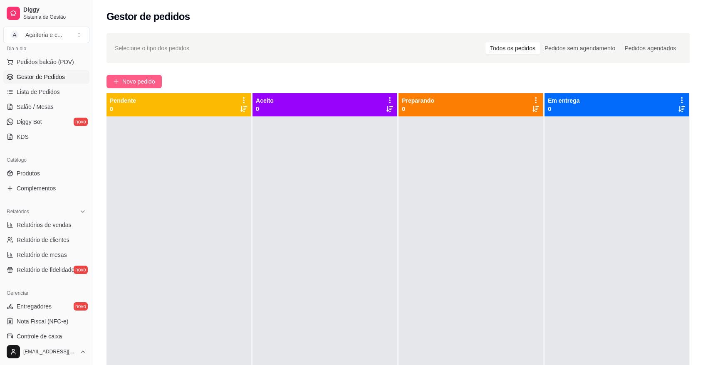
click at [145, 82] on span "Novo pedido" at bounding box center [138, 81] width 33 height 9
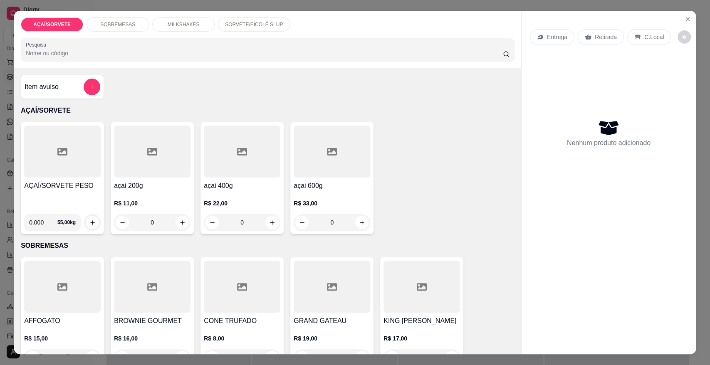
click at [80, 175] on div at bounding box center [62, 152] width 77 height 52
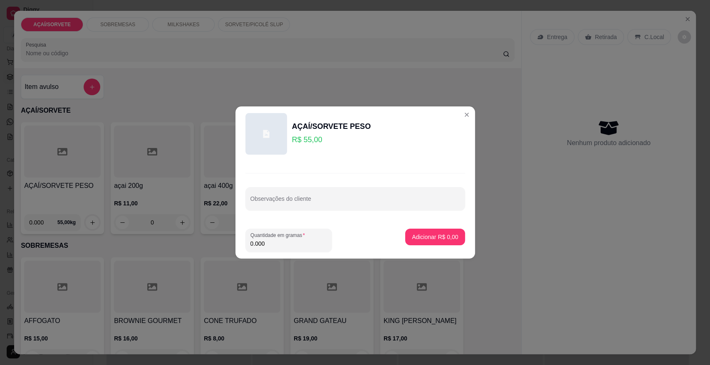
click at [308, 245] on input "0.000" at bounding box center [289, 244] width 77 height 8
type input "0.220"
click at [414, 238] on p "Adicionar R$ 12,10" at bounding box center [433, 237] width 48 height 8
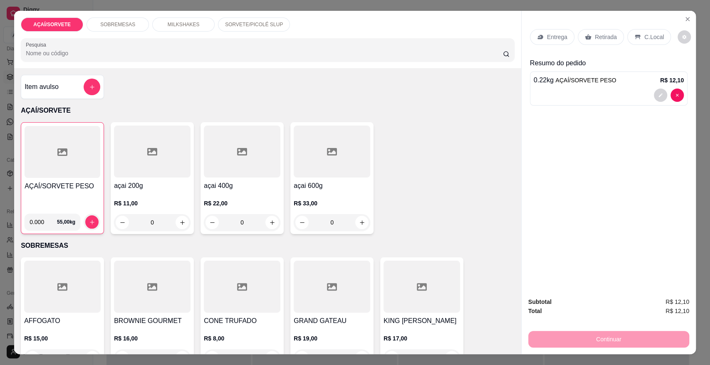
click at [633, 29] on div "C.Local" at bounding box center [650, 37] width 44 height 16
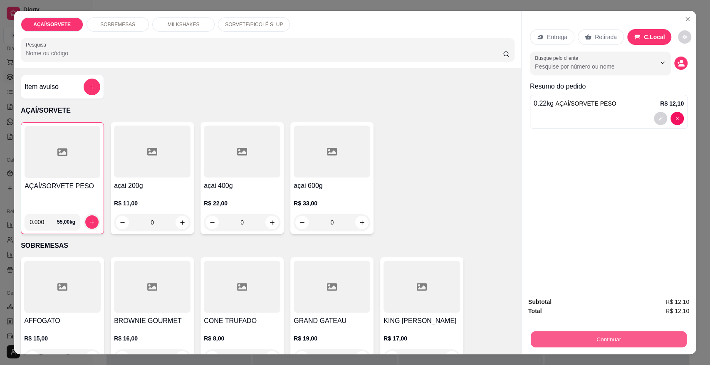
click at [620, 332] on button "Continuar" at bounding box center [609, 339] width 156 height 16
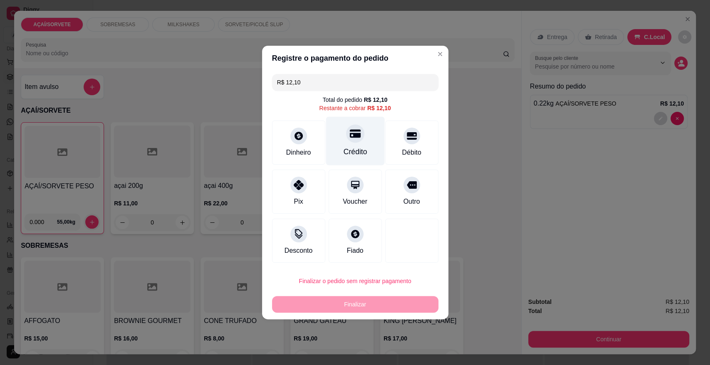
click at [363, 145] on div "Crédito" at bounding box center [355, 141] width 59 height 49
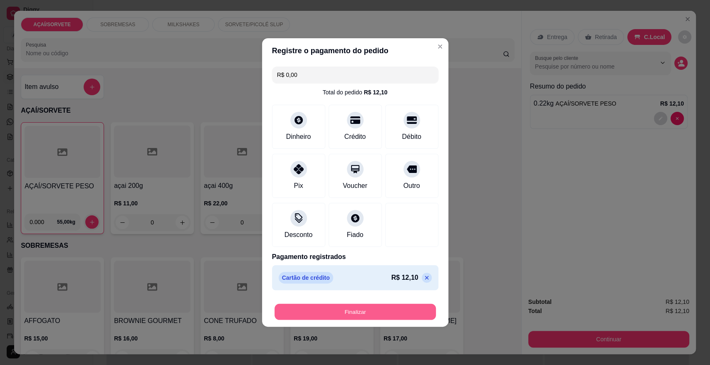
click at [372, 313] on button "Finalizar" at bounding box center [355, 312] width 161 height 16
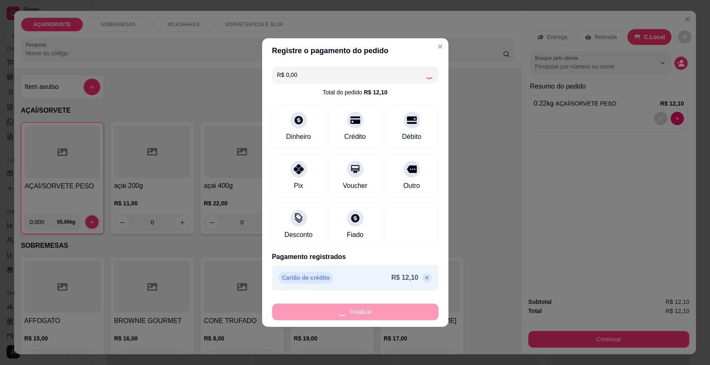
type input "-R$ 12,10"
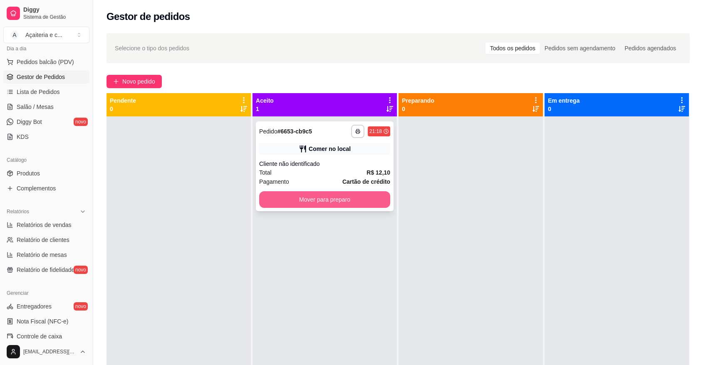
click at [367, 204] on button "Mover para preparo" at bounding box center [324, 199] width 131 height 17
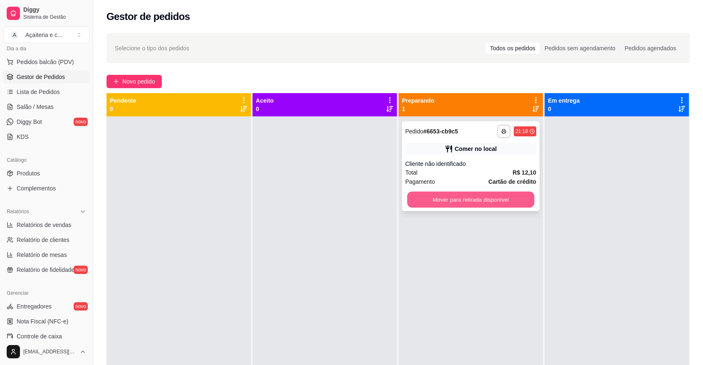
click at [420, 195] on button "Mover para retirada disponível" at bounding box center [470, 200] width 127 height 16
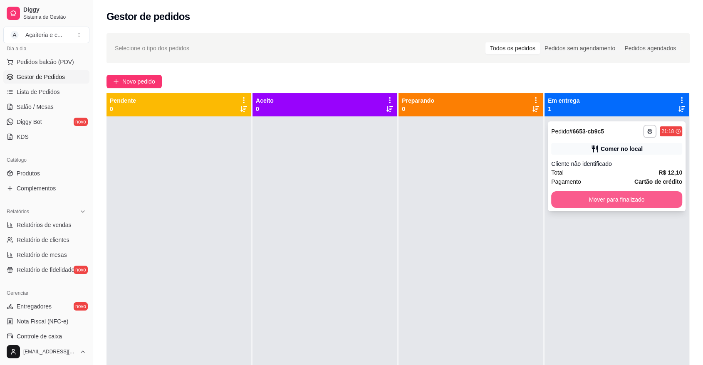
click at [558, 198] on button "Mover para finalizado" at bounding box center [616, 199] width 131 height 17
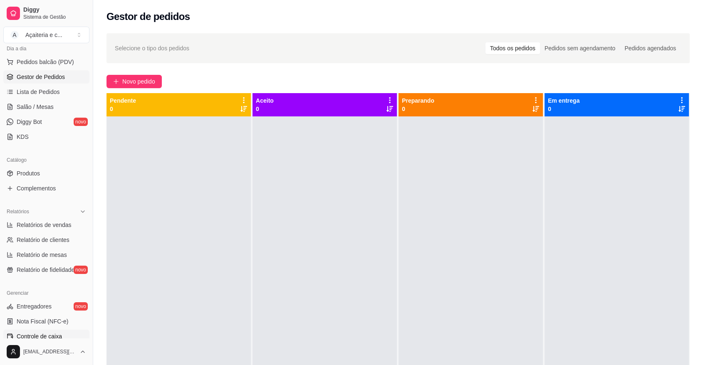
click at [47, 333] on span "Controle de caixa" at bounding box center [39, 336] width 45 height 8
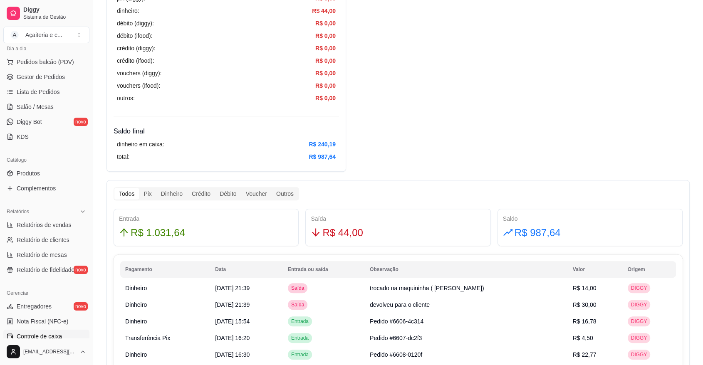
scroll to position [314, 0]
click at [172, 186] on div "Todos Pix Dinheiro Crédito Débito Voucher Outros" at bounding box center [207, 192] width 186 height 13
click at [172, 191] on div "Dinheiro" at bounding box center [171, 193] width 31 height 12
click at [156, 187] on input "Dinheiro" at bounding box center [156, 187] width 0 height 0
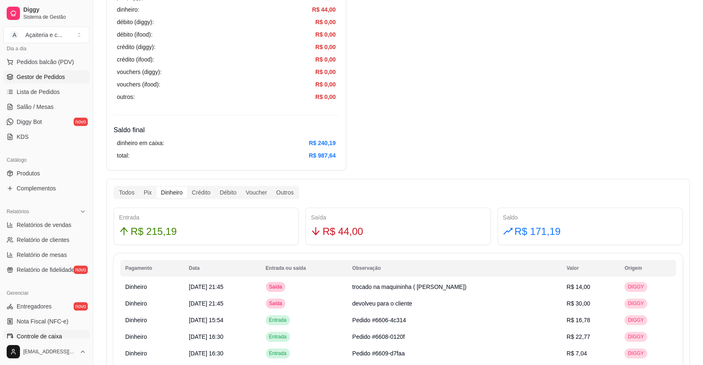
click at [60, 82] on link "Gestor de Pedidos" at bounding box center [46, 76] width 86 height 13
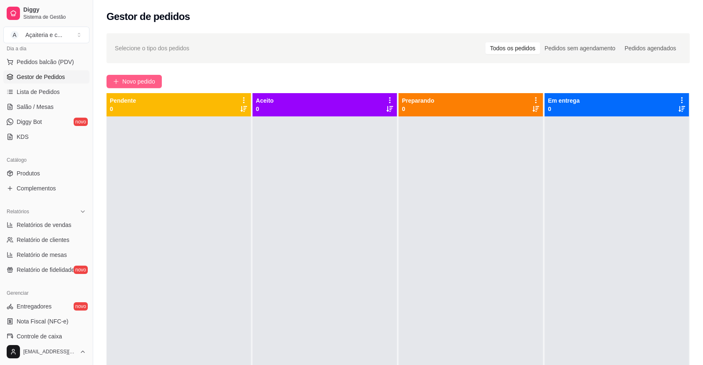
click at [146, 78] on span "Novo pedido" at bounding box center [138, 81] width 33 height 9
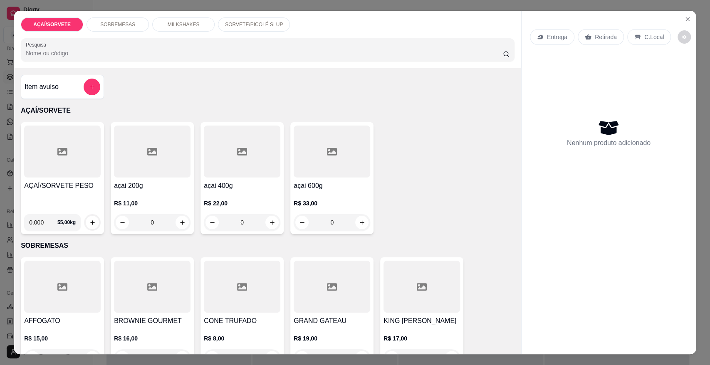
click at [69, 149] on div at bounding box center [62, 152] width 77 height 52
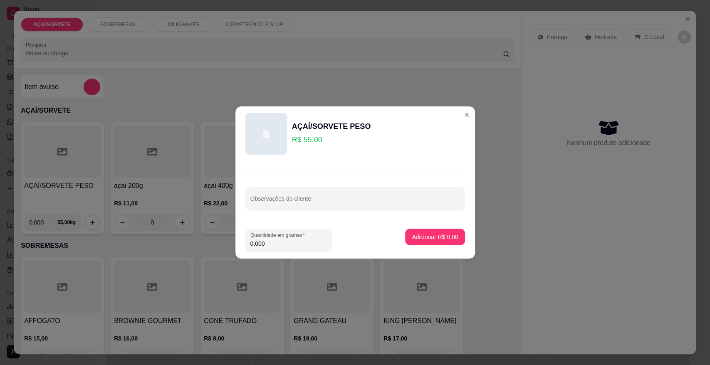
click at [271, 241] on input "0.000" at bounding box center [289, 244] width 77 height 8
type input "0.070"
click at [449, 240] on p "Adicionar R$ 3,85" at bounding box center [435, 237] width 46 height 8
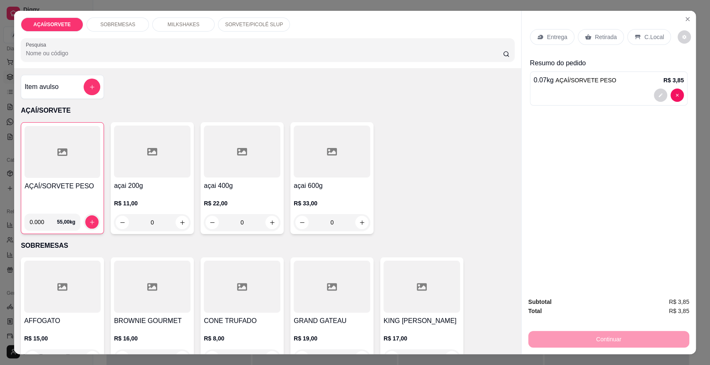
click at [635, 32] on div "C.Local" at bounding box center [650, 37] width 44 height 16
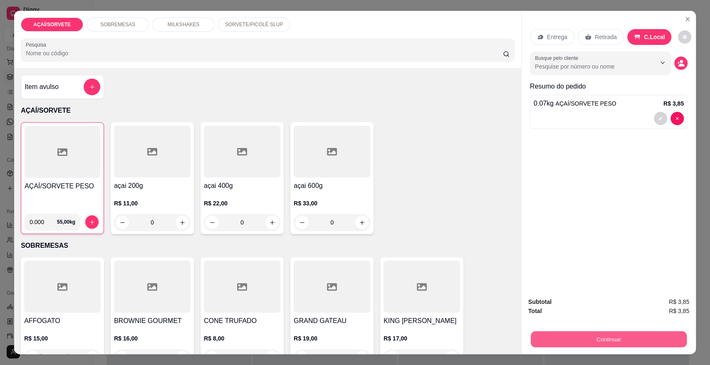
click at [612, 335] on button "Continuar" at bounding box center [609, 339] width 156 height 16
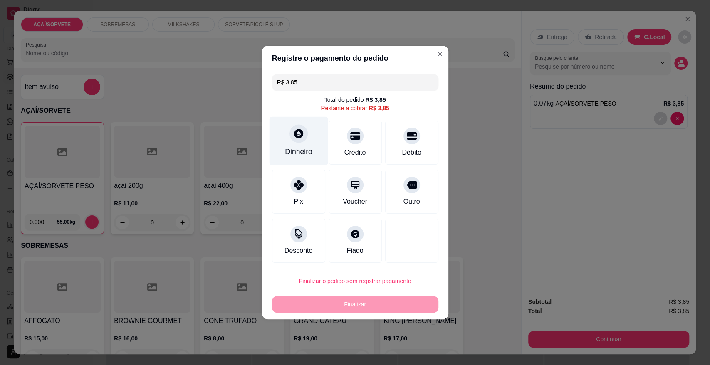
click at [290, 146] on div "Dinheiro" at bounding box center [298, 141] width 59 height 49
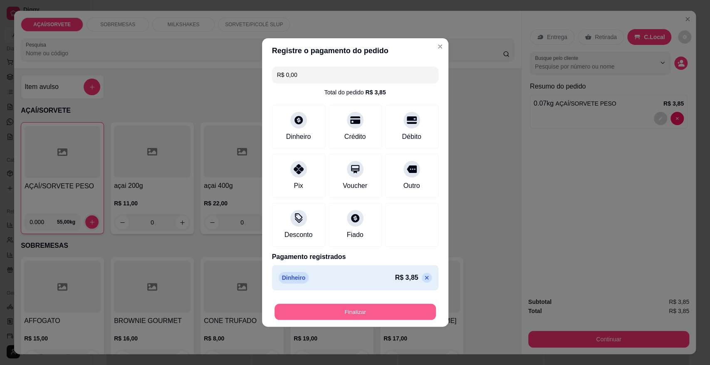
click at [394, 316] on button "Finalizar" at bounding box center [355, 312] width 161 height 16
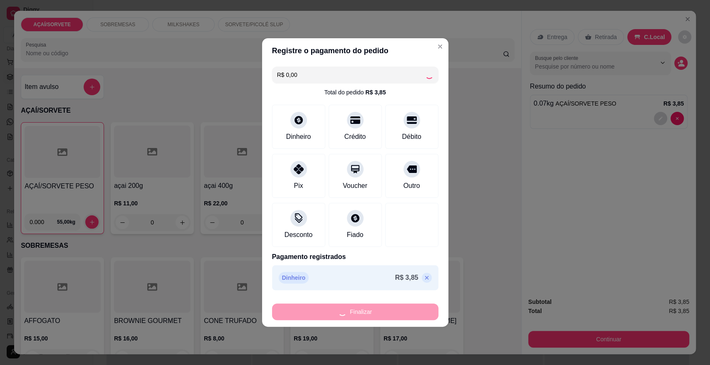
type input "-R$ 3,85"
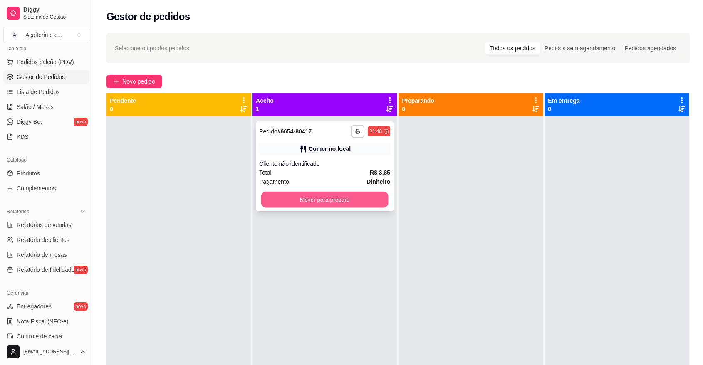
click at [296, 198] on button "Mover para preparo" at bounding box center [324, 200] width 127 height 16
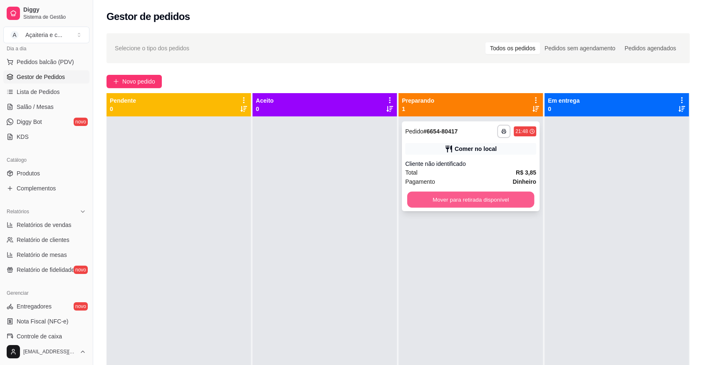
click at [422, 198] on button "Mover para retirada disponível" at bounding box center [470, 200] width 127 height 16
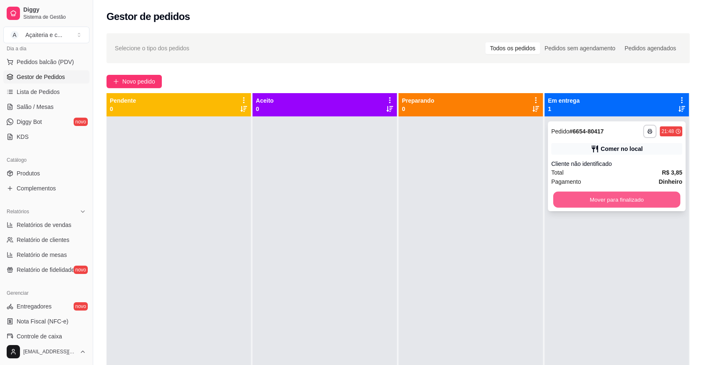
click at [587, 205] on button "Mover para finalizado" at bounding box center [616, 200] width 127 height 16
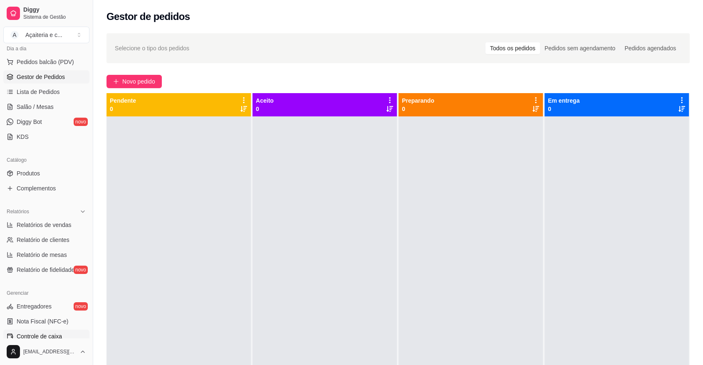
click at [68, 330] on link "Controle de caixa" at bounding box center [46, 336] width 86 height 13
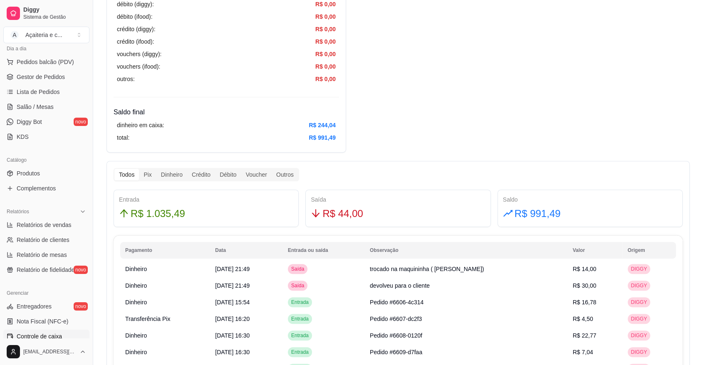
scroll to position [333, 0]
